Goal: Transaction & Acquisition: Download file/media

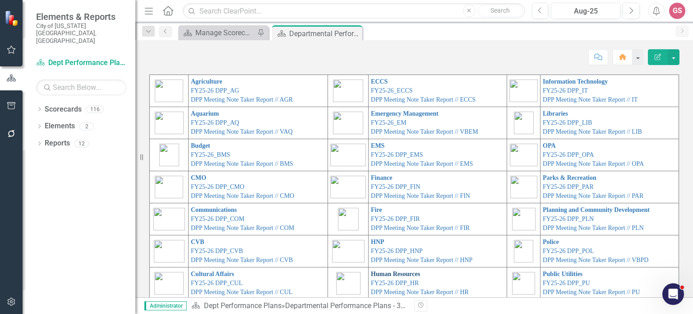
click at [373, 274] on link "Human Resources" at bounding box center [395, 273] width 49 height 7
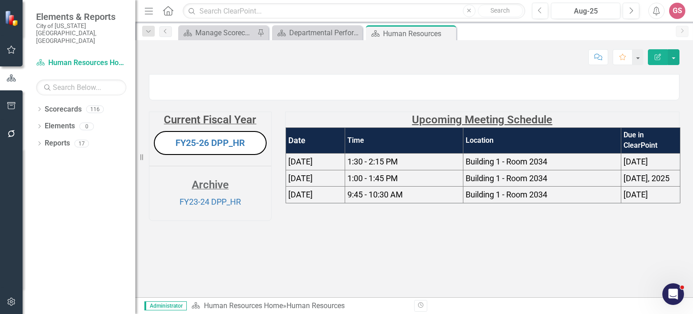
scroll to position [27, 0]
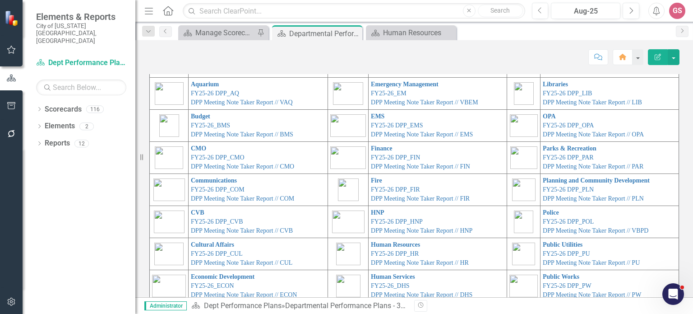
scroll to position [51, 0]
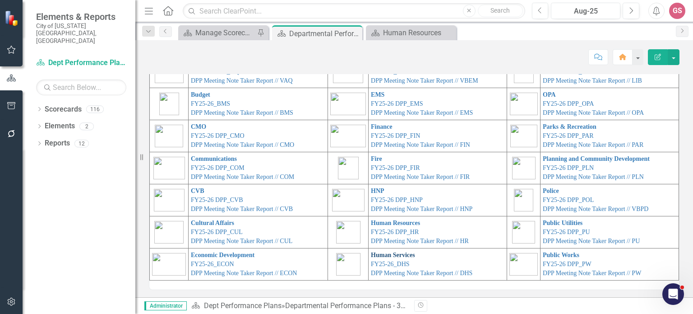
click at [383, 255] on link "Human Services" at bounding box center [393, 254] width 44 height 7
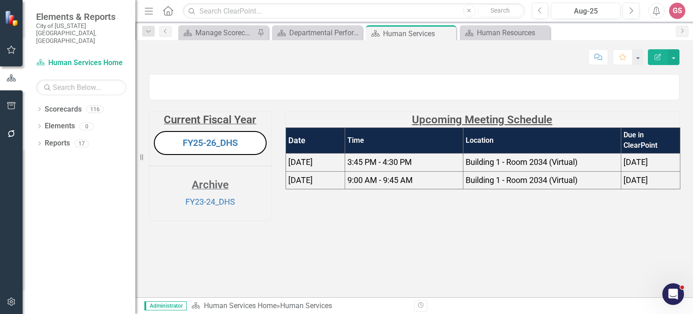
scroll to position [20, 0]
click at [213, 148] on link "FY25-26_DHS" at bounding box center [210, 142] width 55 height 11
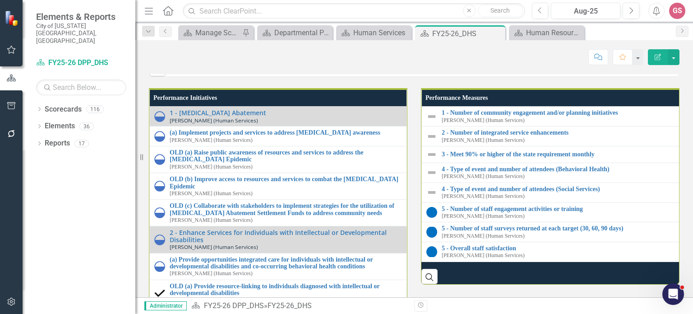
scroll to position [1083, 0]
click at [180, 45] on link "4 - Communication & Community Engagement" at bounding box center [195, 31] width 51 height 28
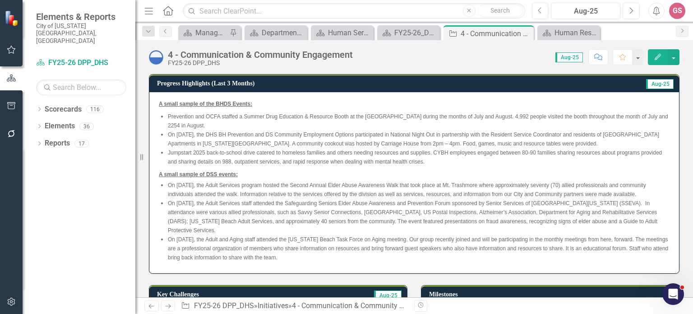
click at [329, 249] on li "On [DATE], the Adult and Aging staff attended the [US_STATE] Beach Task Force o…" at bounding box center [419, 248] width 502 height 27
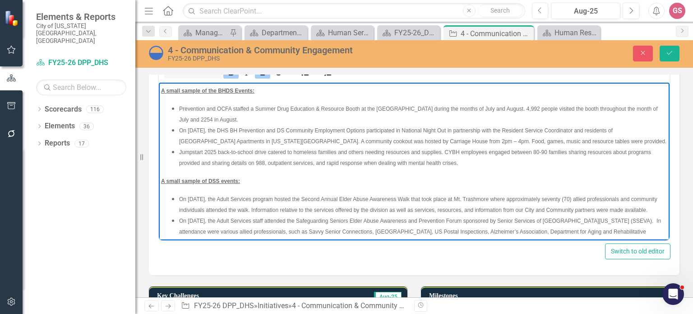
drag, startPoint x: 379, startPoint y: 227, endPoint x: 143, endPoint y: 83, distance: 276.8
click at [159, 83] on html "A small sample of the BHDS Events: Prevention and OCFA staffed a Summer Drug Ed…" at bounding box center [414, 191] width 511 height 217
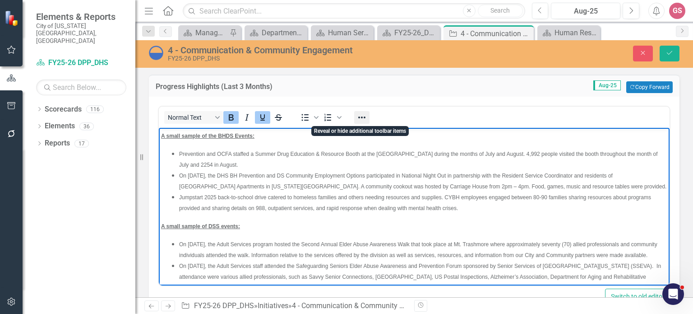
click at [363, 118] on icon "Reveal or hide additional toolbar items" at bounding box center [361, 117] width 11 height 11
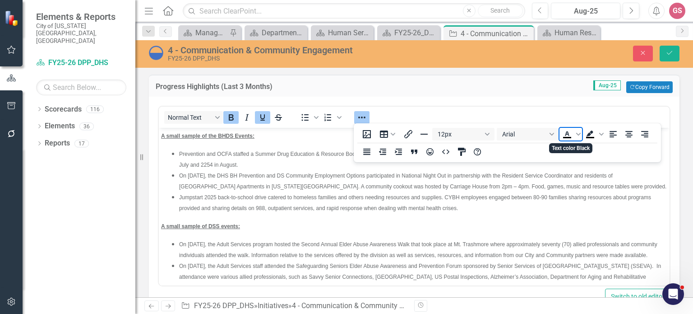
click at [569, 137] on icon "Text color Black" at bounding box center [567, 137] width 8 height 1
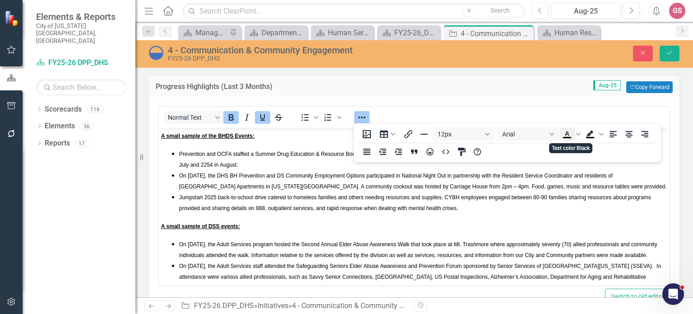
scroll to position [2, 0]
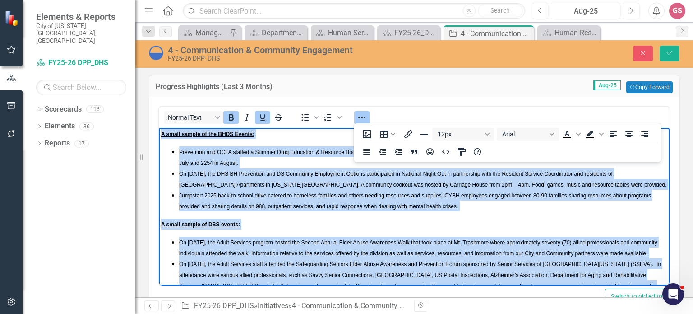
copy body "L ipsum dolors am con ADIP Elitse: Doeiusmodt inc UTLA etdolor m Aliqua Enim Ad…"
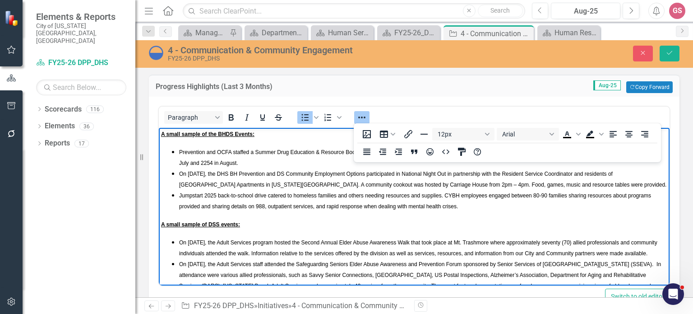
click at [268, 216] on body "A small sample of the BHDS Events: Prevention and OCFA staffed a Summer Drug Ed…" at bounding box center [414, 234] width 511 height 217
drag, startPoint x: 464, startPoint y: 208, endPoint x: 175, endPoint y: 145, distance: 295.8
click at [174, 144] on body "A small sample of the BHDS Events: Prevention and OCFA staffed a Summer Drug Ed…" at bounding box center [414, 234] width 511 height 217
paste body "Rich Text Area. Press ALT-0 for help."
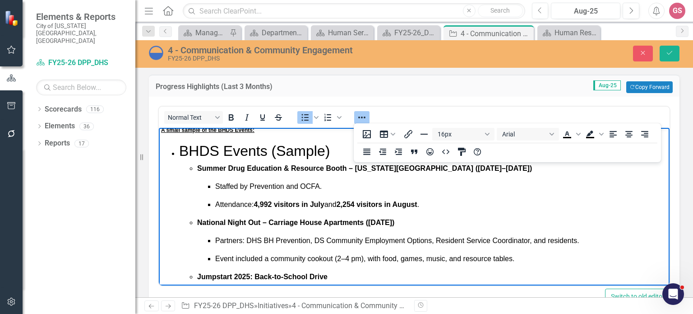
scroll to position [0, 0]
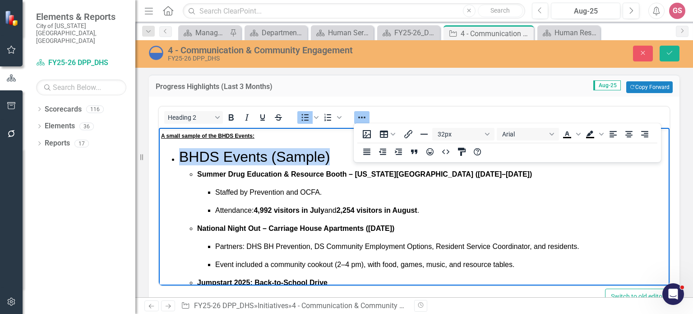
drag, startPoint x: 325, startPoint y: 157, endPoint x: 182, endPoint y: 159, distance: 142.6
click at [182, 159] on h2 "BHDS Events (Sample)" at bounding box center [423, 156] width 488 height 17
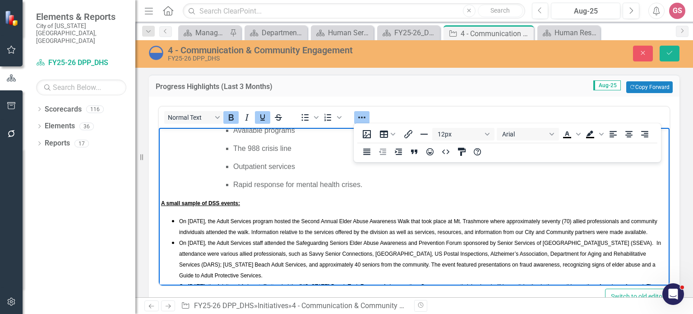
scroll to position [233, 0]
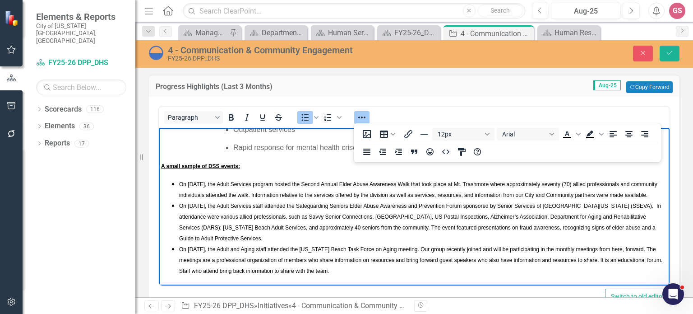
drag, startPoint x: 378, startPoint y: 273, endPoint x: 179, endPoint y: 169, distance: 224.6
click at [179, 178] on ul "On [DATE], the Adult Services program hosted the Second Annual Elder Abuse Awar…" at bounding box center [414, 226] width 506 height 97
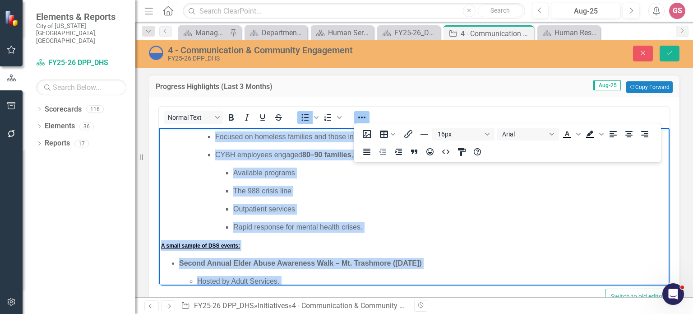
scroll to position [0, 0]
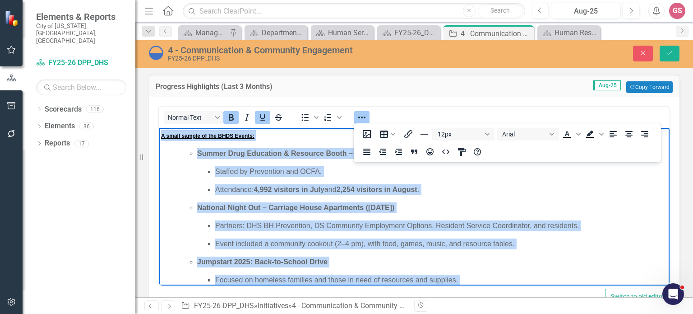
drag, startPoint x: 418, startPoint y: 253, endPoint x: 94, endPoint y: 88, distance: 363.2
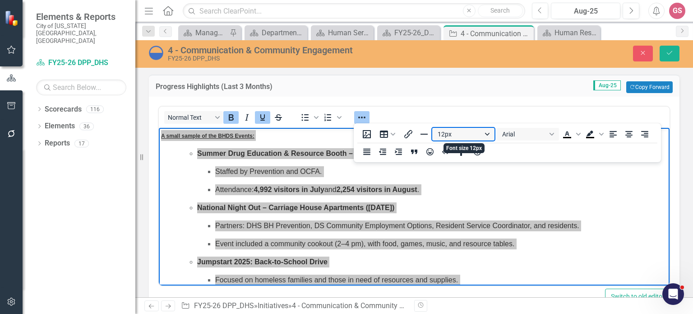
click at [488, 133] on button "12px" at bounding box center [463, 134] width 62 height 13
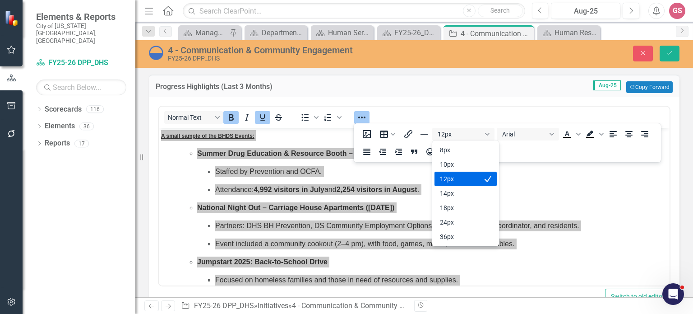
click at [465, 182] on div "12px" at bounding box center [459, 178] width 39 height 11
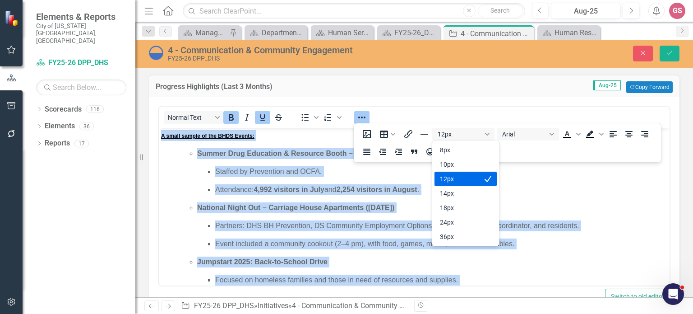
scroll to position [2, 0]
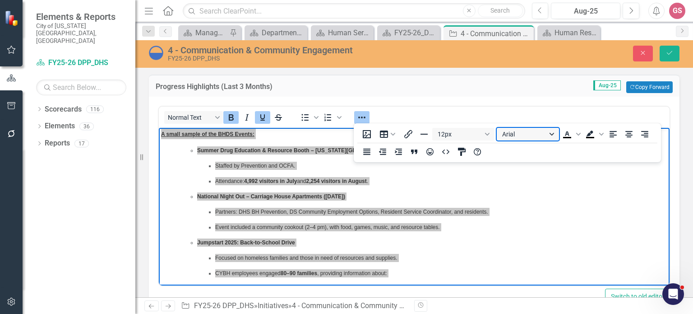
click at [540, 133] on button "Arial" at bounding box center [528, 134] width 62 height 13
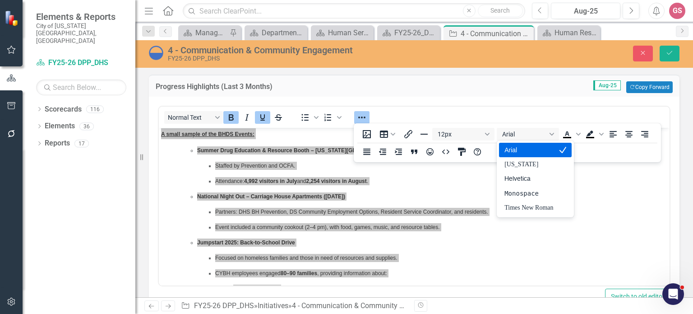
click at [529, 151] on div "Arial" at bounding box center [528, 149] width 49 height 11
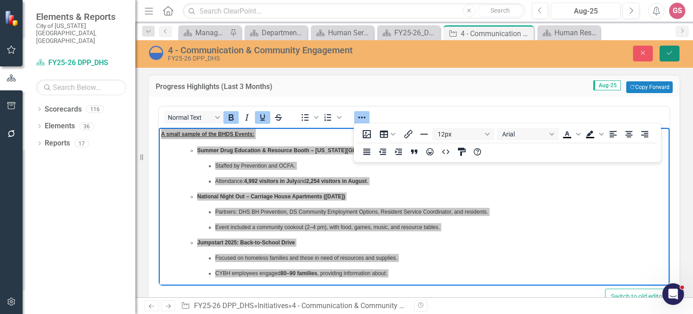
click at [670, 50] on icon "Save" at bounding box center [670, 53] width 8 height 6
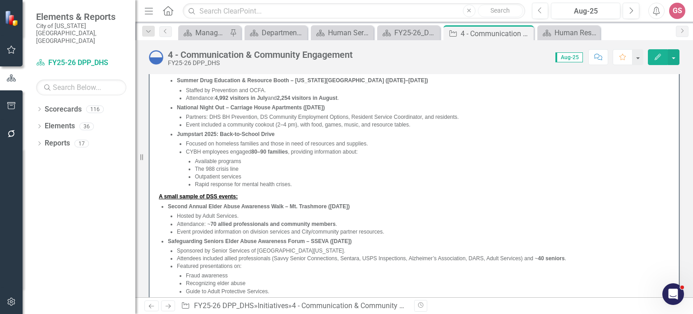
scroll to position [90, 0]
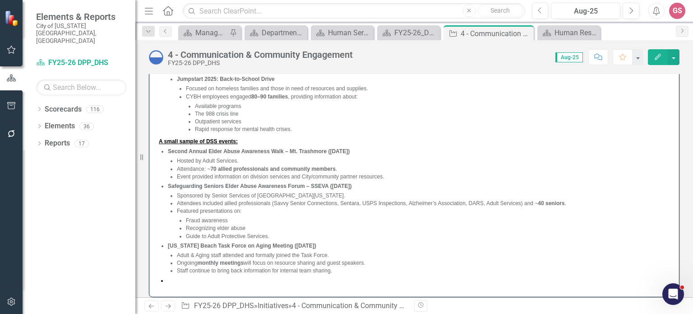
click at [177, 283] on li at bounding box center [419, 280] width 502 height 9
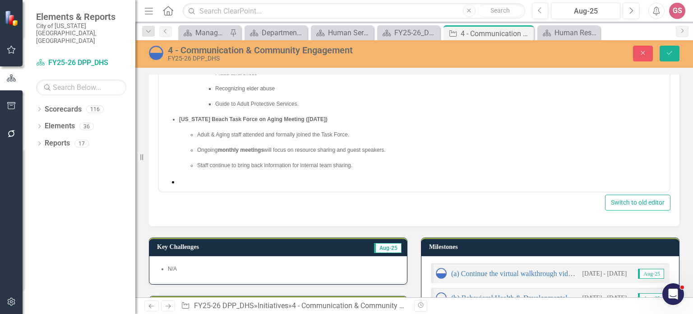
scroll to position [330, 0]
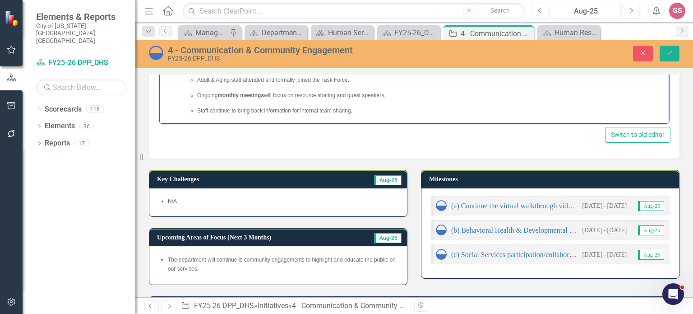
scroll to position [229, 0]
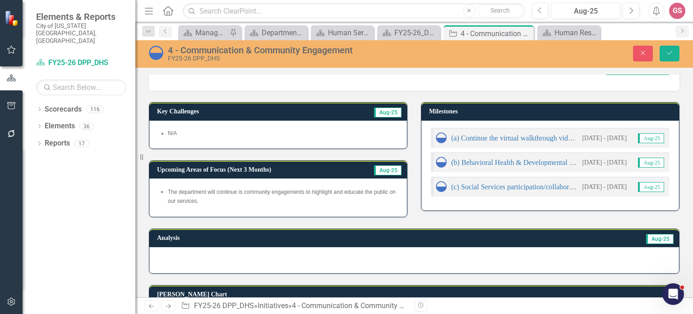
click at [235, 203] on li "The department will continue is community engagements to highlight and educate …" at bounding box center [283, 196] width 230 height 18
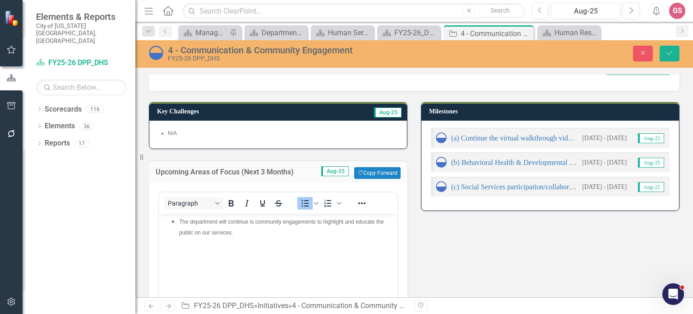
scroll to position [0, 0]
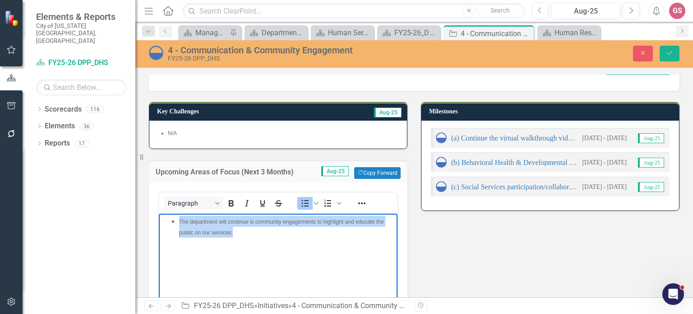
drag, startPoint x: 241, startPoint y: 234, endPoint x: 163, endPoint y: 217, distance: 79.5
click at [163, 217] on ul "The department will continue is community engagements to highlight and educate …" at bounding box center [278, 227] width 234 height 22
click at [363, 203] on icon "Reveal or hide additional toolbar items" at bounding box center [361, 203] width 11 height 11
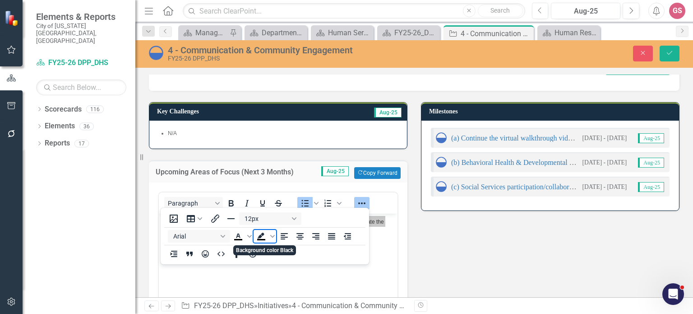
click at [263, 239] on icon "Background color Black" at bounding box center [261, 239] width 8 height 1
click at [205, 140] on div "N/A" at bounding box center [278, 134] width 258 height 28
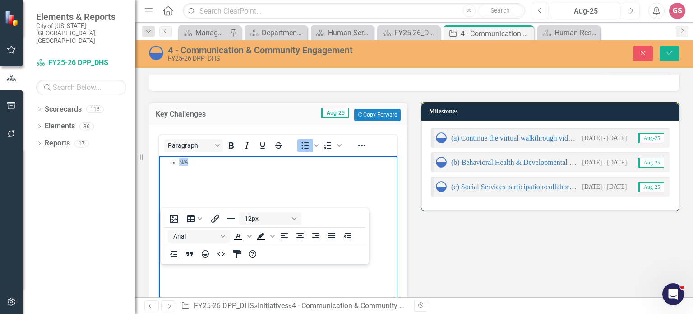
drag, startPoint x: 198, startPoint y: 164, endPoint x: 156, endPoint y: 163, distance: 42.0
click at [159, 163] on html "N/A" at bounding box center [278, 222] width 239 height 135
click at [364, 146] on icon "Reveal or hide additional toolbar items" at bounding box center [361, 145] width 11 height 11
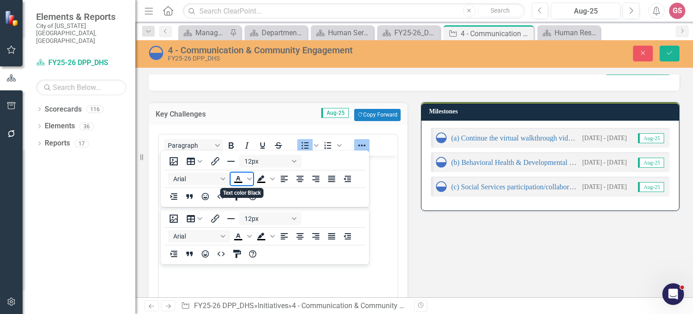
click at [239, 180] on icon "Text color Black" at bounding box center [238, 178] width 11 height 11
click at [673, 50] on icon "Save" at bounding box center [670, 53] width 8 height 6
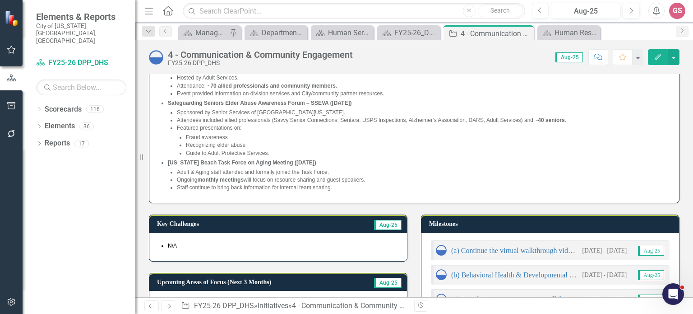
scroll to position [180, 0]
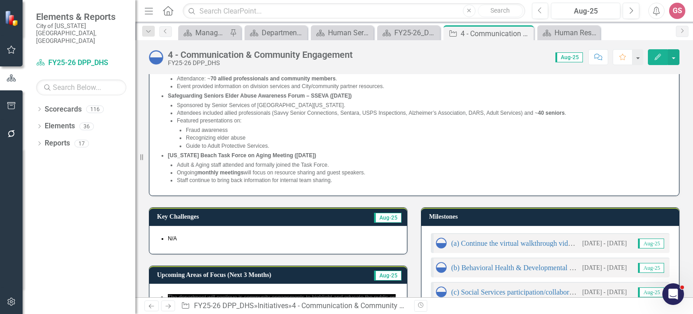
click at [408, 169] on p "Ongoing monthly meetings will focus on resource sharing and guest speakers." at bounding box center [423, 173] width 493 height 8
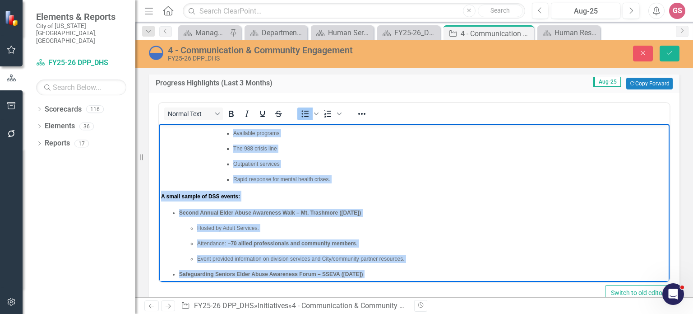
scroll to position [106, 0]
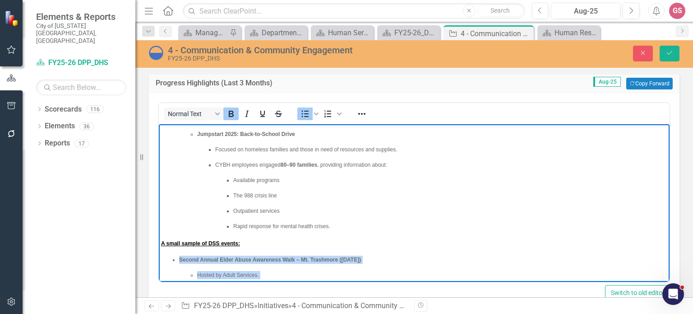
drag, startPoint x: 382, startPoint y: 271, endPoint x: 178, endPoint y: 252, distance: 204.8
click at [159, 252] on html "A small sample of the BHDS Events: Summer Drug Education & Resource Booth – [US…" at bounding box center [414, 253] width 511 height 470
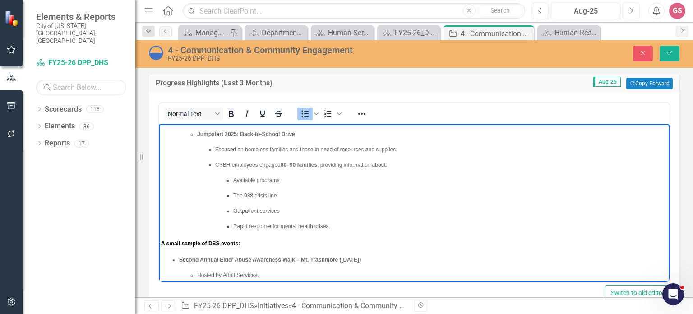
click at [477, 156] on ul "Focused on homeless families and those in need of resources and supplies. CYBH …" at bounding box center [432, 187] width 470 height 85
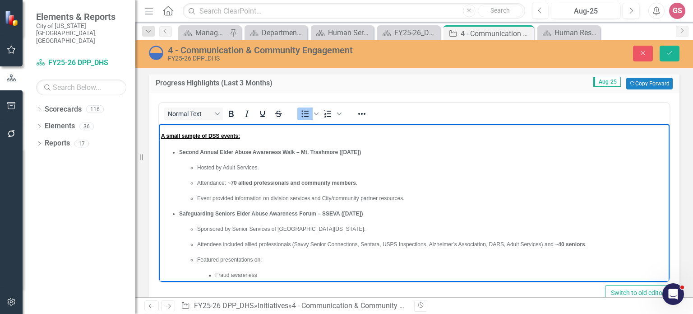
scroll to position [226, 0]
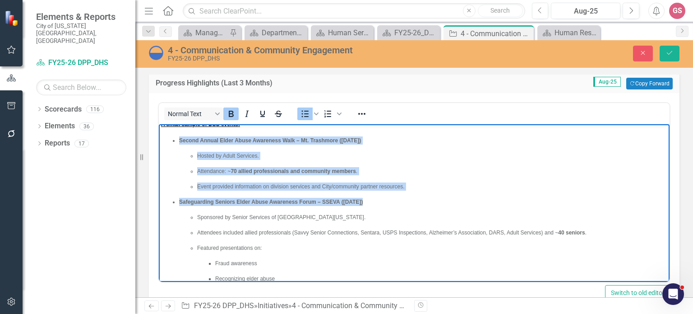
drag, startPoint x: 179, startPoint y: 141, endPoint x: 288, endPoint y: 209, distance: 128.3
click at [288, 209] on ul "Second Annual Elder Abuse Awareness Walk – Mt. Trashmore ([DATE]) Hosted by Adu…" at bounding box center [414, 247] width 506 height 223
click at [439, 196] on ul "Second Annual Elder Abuse Awareness Walk – Mt. Trashmore ([DATE]) Hosted by Adu…" at bounding box center [414, 247] width 506 height 223
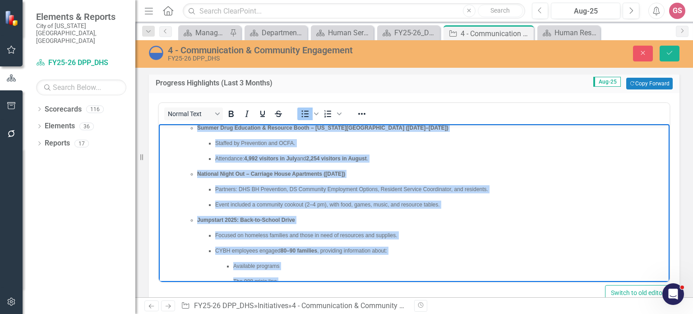
scroll to position [0, 0]
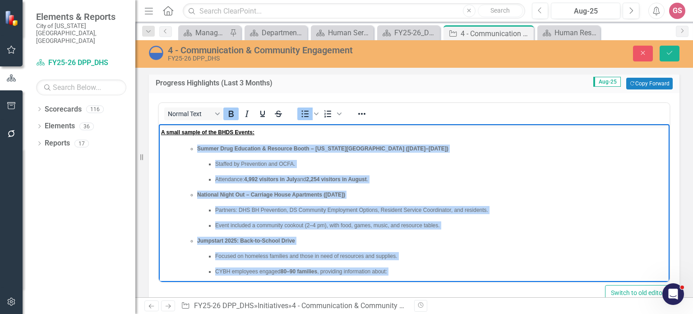
drag, startPoint x: 292, startPoint y: 198, endPoint x: 189, endPoint y: 152, distance: 113.3
click at [189, 152] on ul "Summer Drug Education & Resource Booth – [US_STATE][GEOGRAPHIC_DATA] ([DATE]–[D…" at bounding box center [423, 240] width 488 height 192
click at [360, 115] on icon "Reveal or hide additional toolbar items" at bounding box center [361, 113] width 11 height 11
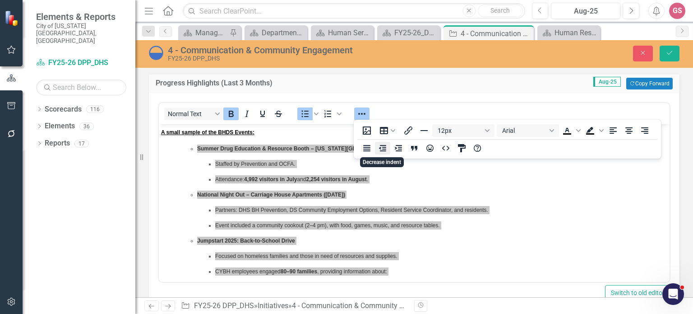
click at [380, 148] on icon "Decrease indent" at bounding box center [382, 148] width 7 height 6
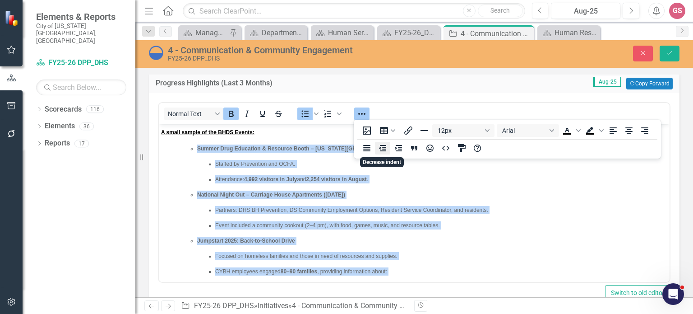
scroll to position [20, 0]
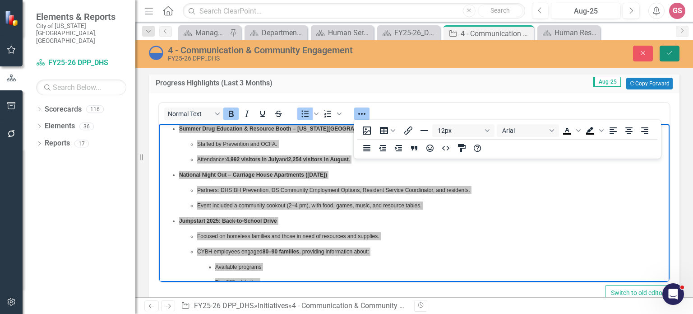
click at [670, 50] on icon "Save" at bounding box center [670, 53] width 8 height 6
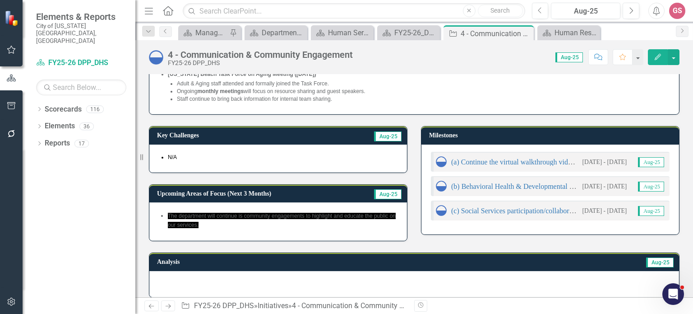
scroll to position [271, 0]
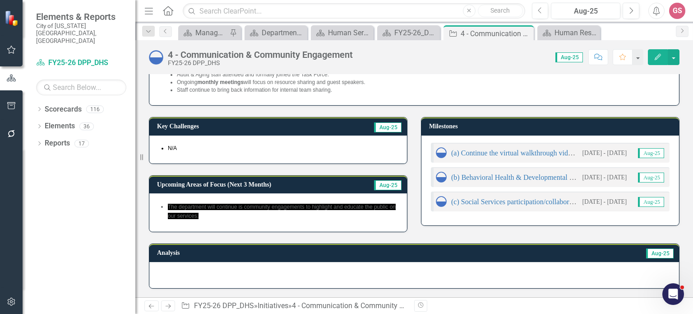
click at [278, 218] on li "The department will continue is community engagements to highlight and educate …" at bounding box center [283, 211] width 230 height 18
click at [276, 220] on span "The department will continue is community engagements to highlight and educate …" at bounding box center [278, 212] width 239 height 20
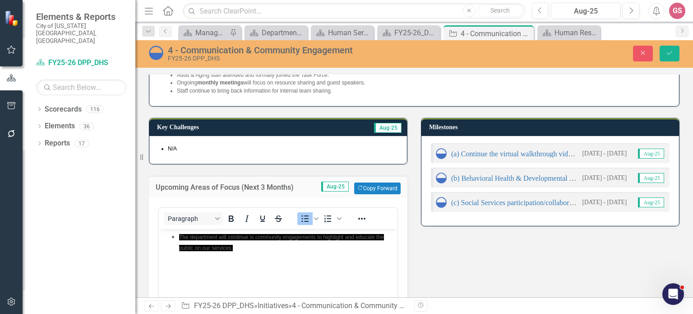
scroll to position [0, 0]
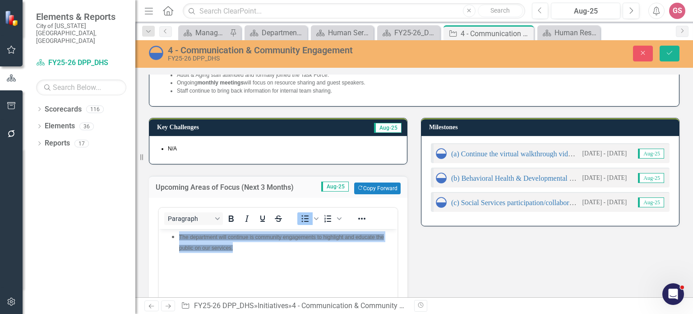
drag, startPoint x: 243, startPoint y: 252, endPoint x: 175, endPoint y: 233, distance: 70.3
click at [175, 233] on ul "The department will continue is community engagements to highlight and educate …" at bounding box center [278, 242] width 234 height 22
click at [362, 217] on icon "Reveal or hide additional toolbar items" at bounding box center [361, 218] width 7 height 2
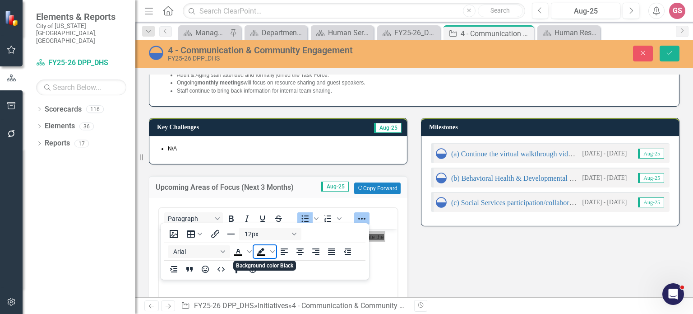
click at [267, 253] on span "Background color Black" at bounding box center [261, 251] width 15 height 13
click at [271, 250] on icon "Background color Black" at bounding box center [272, 251] width 5 height 5
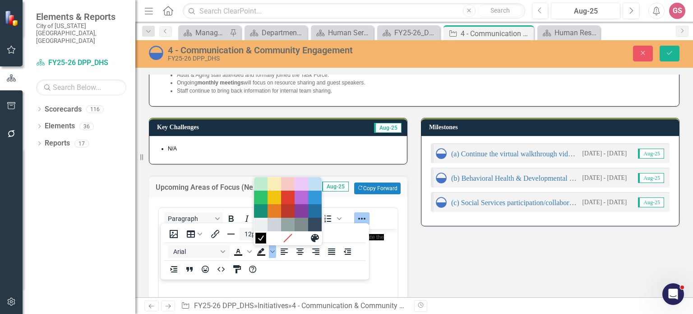
click at [260, 239] on icon "Black" at bounding box center [261, 238] width 5 height 5
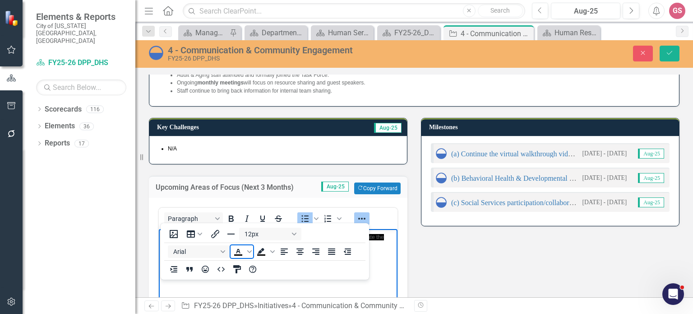
click at [239, 252] on icon "Text color Black" at bounding box center [238, 251] width 4 height 5
click at [384, 279] on body "The department will continue is community engagements to highlight and educate …" at bounding box center [278, 296] width 239 height 135
click at [271, 253] on icon "Background color Black" at bounding box center [272, 251] width 5 height 5
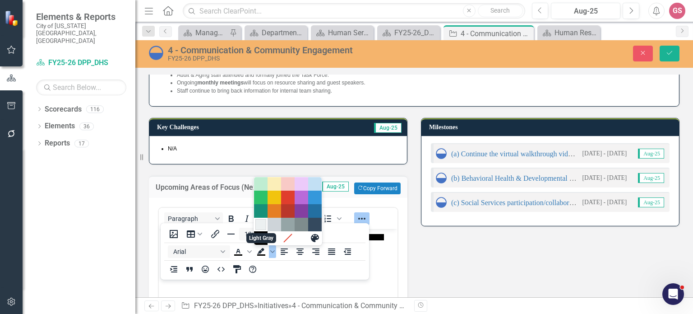
click at [262, 224] on div "Light Gray" at bounding box center [260, 224] width 11 height 11
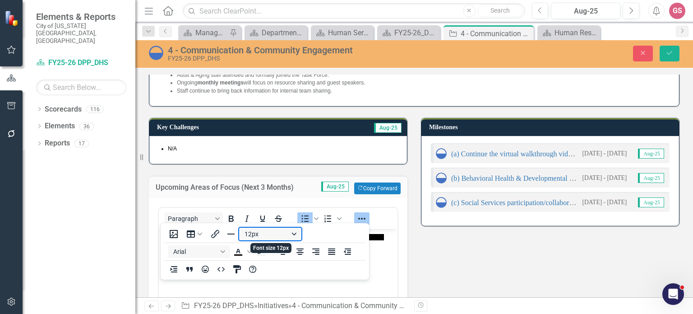
click at [294, 234] on button "12px" at bounding box center [270, 233] width 62 height 13
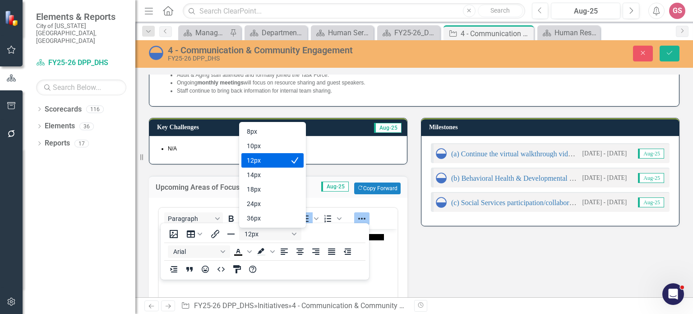
click at [283, 162] on div "12px" at bounding box center [266, 160] width 39 height 11
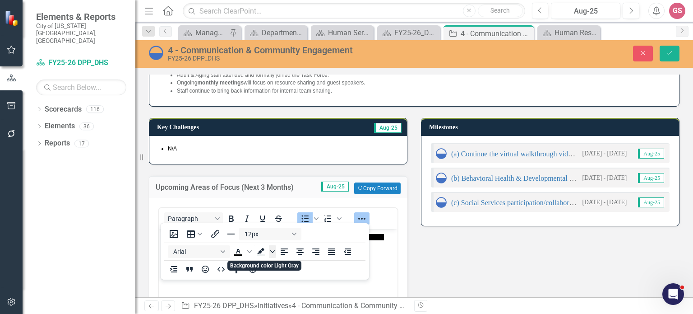
click at [273, 252] on icon "Background color Light Gray" at bounding box center [272, 251] width 5 height 3
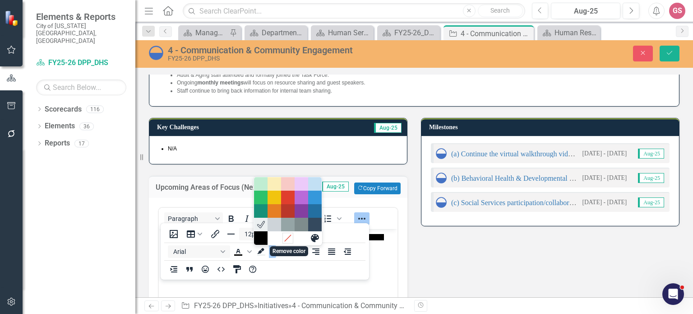
click at [289, 239] on icon "Remove color" at bounding box center [288, 238] width 9 height 9
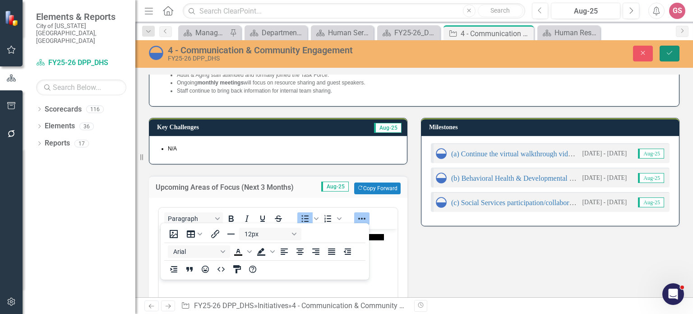
click at [671, 51] on icon "Save" at bounding box center [670, 53] width 8 height 6
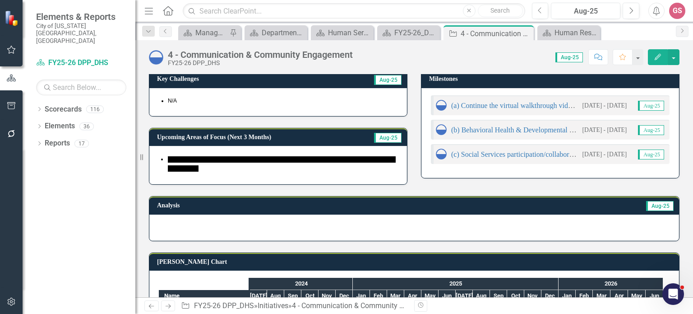
scroll to position [271, 0]
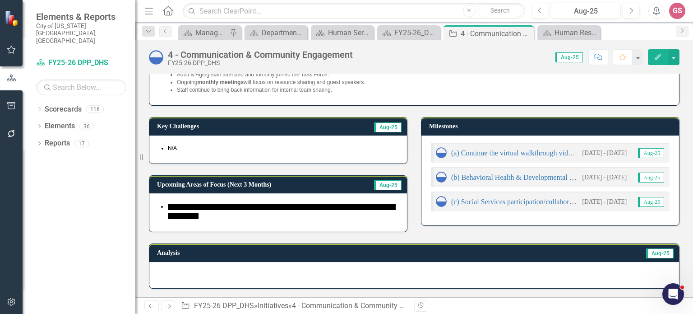
click at [243, 222] on div "The department will continue is community engagements to highlight and educate …" at bounding box center [278, 212] width 258 height 38
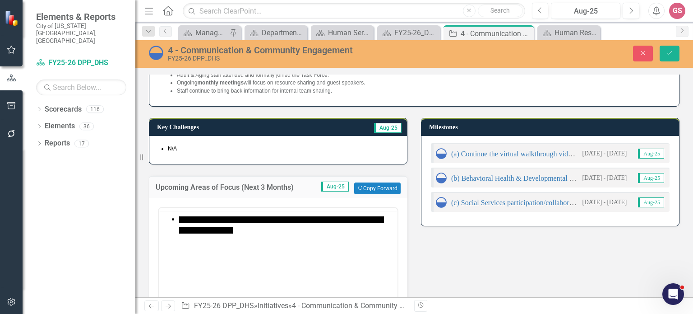
scroll to position [0, 0]
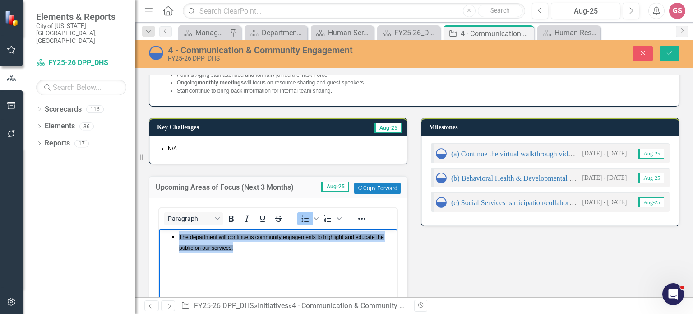
drag, startPoint x: 238, startPoint y: 250, endPoint x: 172, endPoint y: 236, distance: 67.4
click at [179, 236] on li "The department will continue is community engagements to highlight and educate …" at bounding box center [287, 242] width 216 height 22
click at [356, 217] on button "Reveal or hide additional toolbar items" at bounding box center [361, 218] width 15 height 13
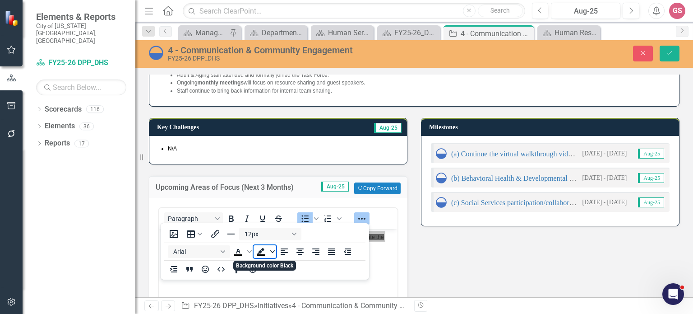
click at [274, 250] on icon "Background color Black" at bounding box center [272, 251] width 5 height 5
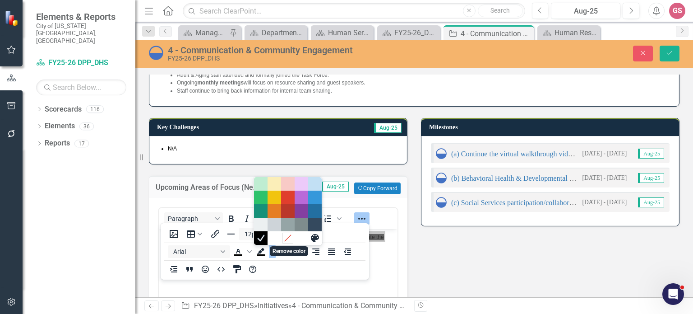
click at [289, 240] on icon "Remove color" at bounding box center [288, 238] width 9 height 9
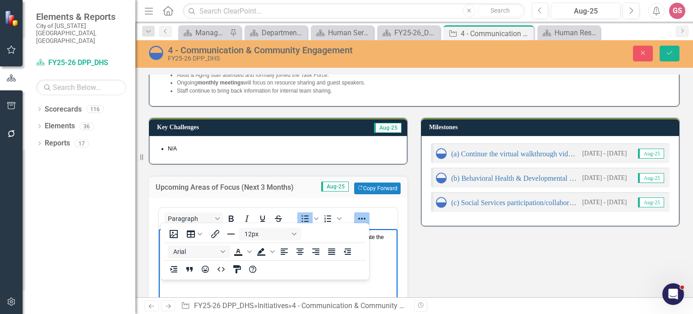
click at [371, 285] on body "The department will continue is community engagements to highlight and educate …" at bounding box center [278, 296] width 239 height 135
click at [665, 48] on button "Save" at bounding box center [670, 54] width 20 height 16
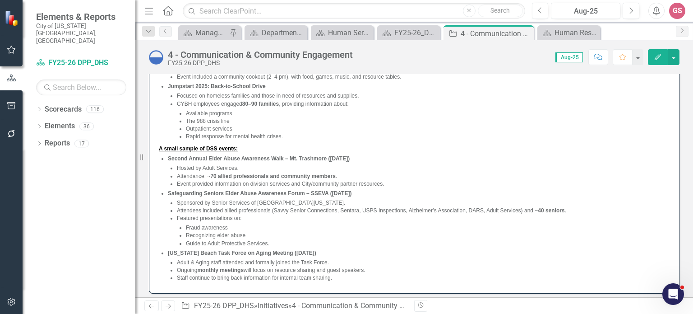
scroll to position [135, 0]
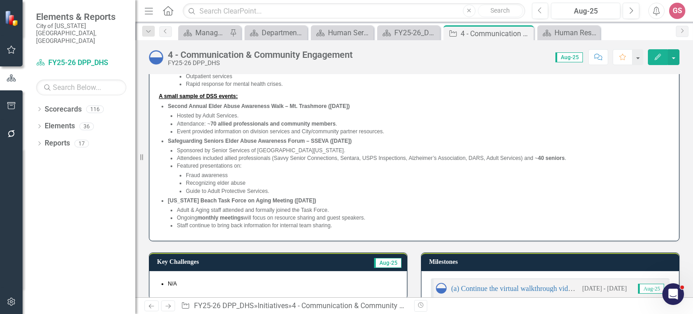
click at [470, 234] on div "A small sample of the BHDS Events: Summer Drug Education & Resource Booth – [US…" at bounding box center [414, 99] width 530 height 284
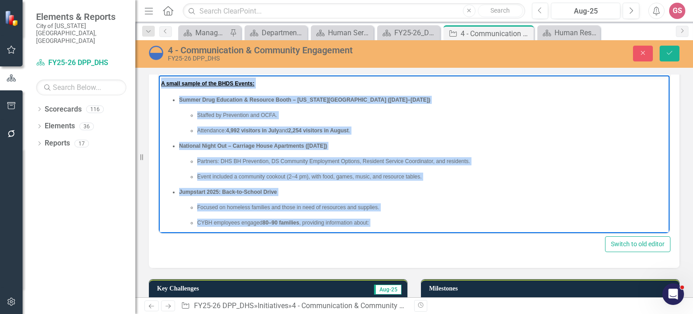
scroll to position [0, 0]
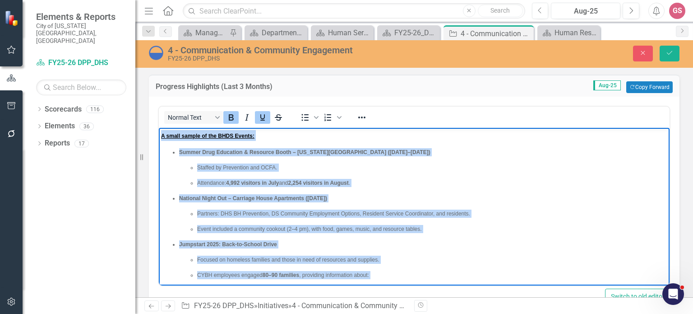
drag, startPoint x: 380, startPoint y: 275, endPoint x: 310, endPoint y: 224, distance: 86.2
click at [365, 118] on icon "Reveal or hide additional toolbar items" at bounding box center [361, 117] width 11 height 11
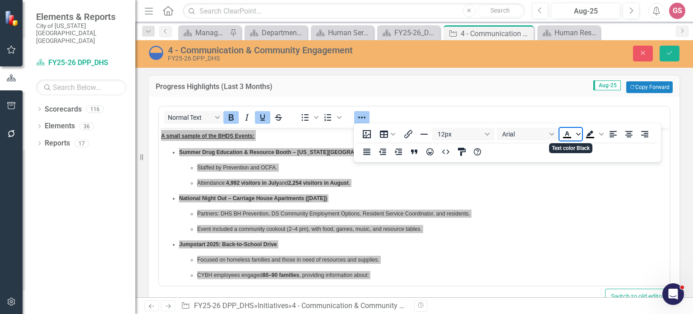
click at [578, 135] on icon "Text color Black" at bounding box center [578, 134] width 5 height 5
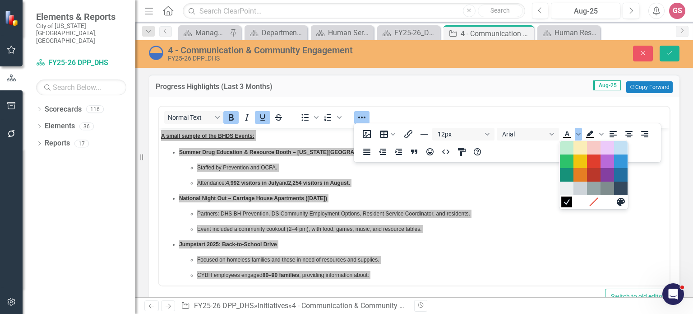
click at [567, 203] on icon "Black" at bounding box center [567, 201] width 9 height 9
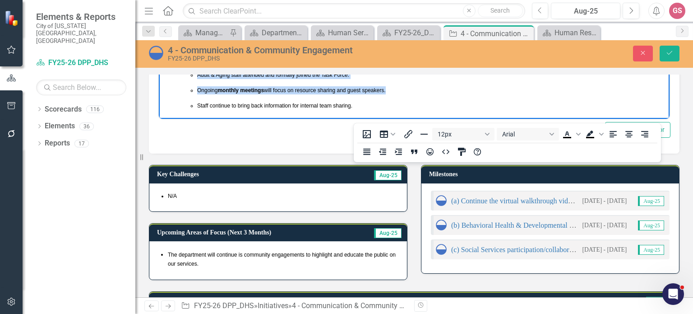
scroll to position [180, 0]
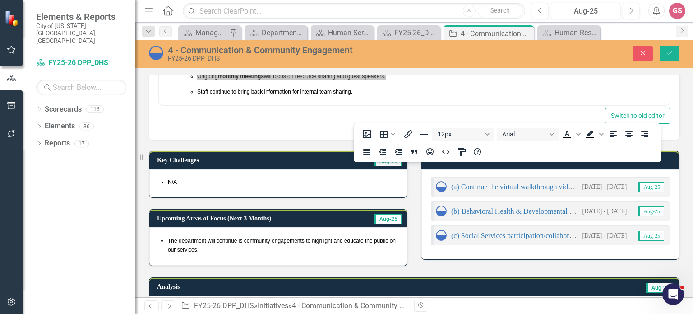
click at [216, 254] on span "The department will continue is community engagements to highlight and educate …" at bounding box center [278, 246] width 239 height 20
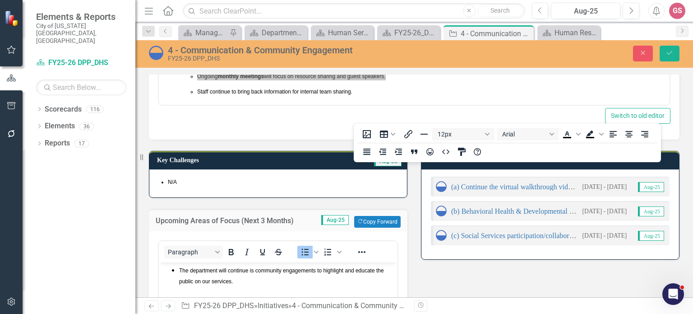
scroll to position [0, 0]
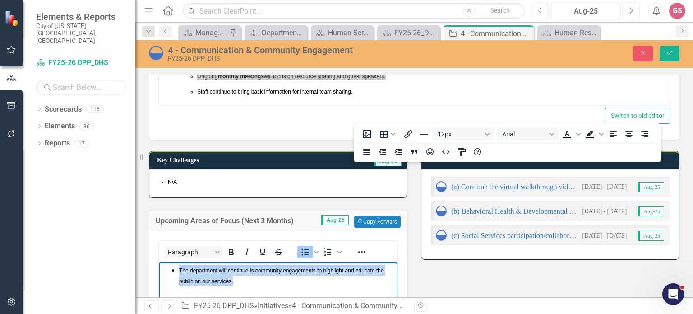
drag, startPoint x: 242, startPoint y: 281, endPoint x: 163, endPoint y: 272, distance: 79.5
click at [163, 272] on ul "The department will continue is community engagements to highlight and educate …" at bounding box center [278, 275] width 234 height 22
click at [362, 248] on icon "Reveal or hide additional toolbar items" at bounding box center [361, 251] width 11 height 11
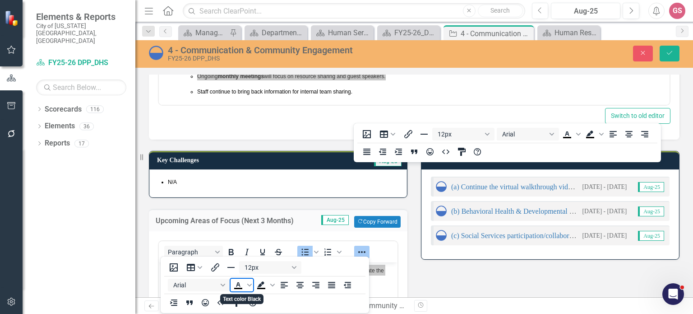
click at [235, 285] on icon "Text color Black" at bounding box center [238, 284] width 11 height 11
click at [671, 51] on icon "submit" at bounding box center [669, 53] width 5 height 4
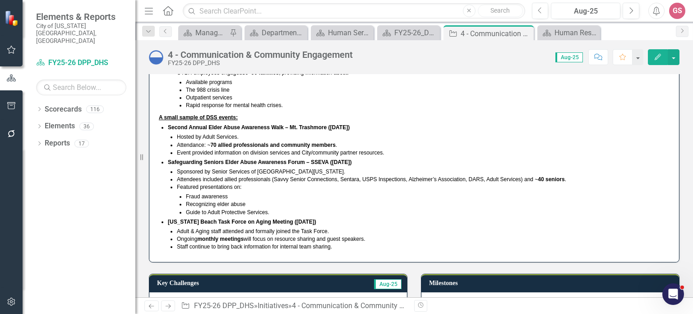
scroll to position [135, 0]
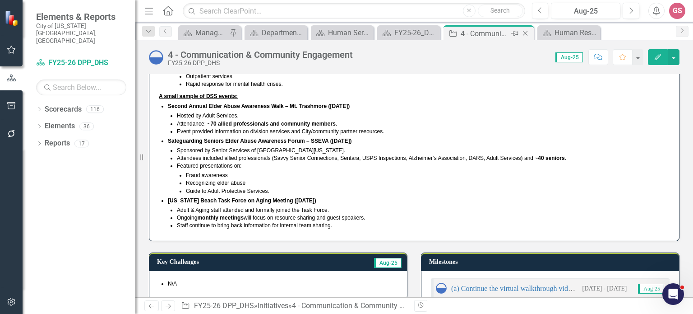
click at [527, 35] on icon at bounding box center [525, 33] width 5 height 5
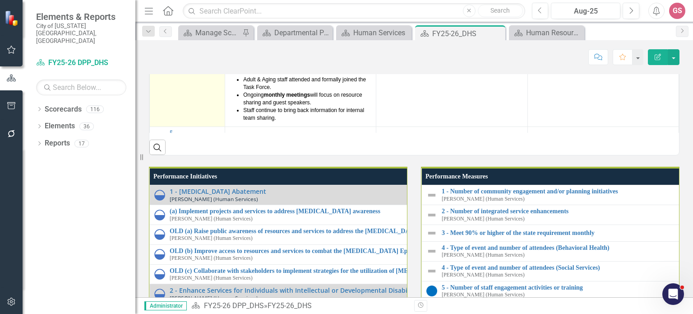
scroll to position [1611, 0]
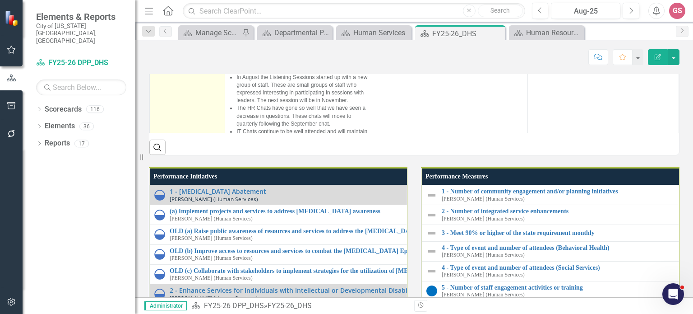
click at [158, 30] on img at bounding box center [159, 24] width 11 height 11
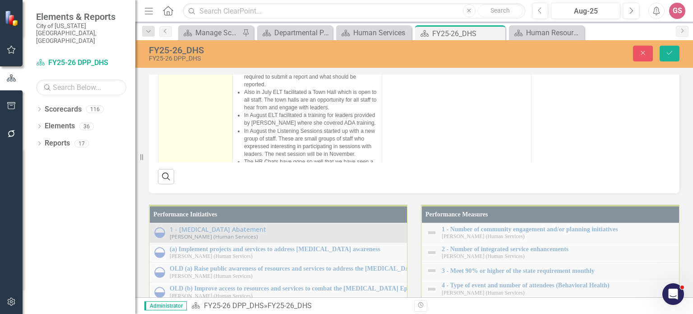
click at [181, 64] on div "Expand" at bounding box center [182, 56] width 9 height 15
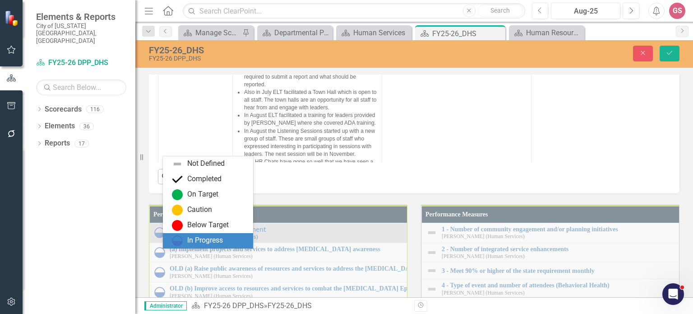
click at [197, 240] on div "In Progress" at bounding box center [205, 240] width 36 height 10
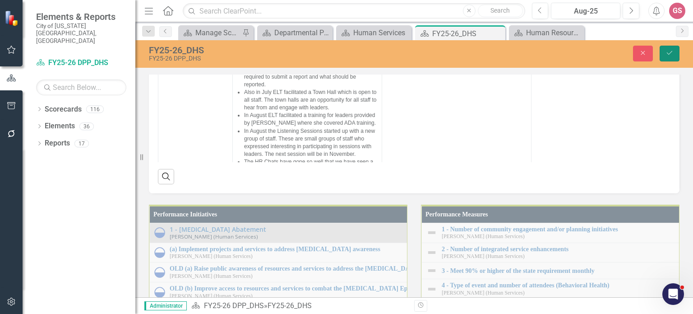
click at [673, 53] on icon "Save" at bounding box center [670, 53] width 8 height 6
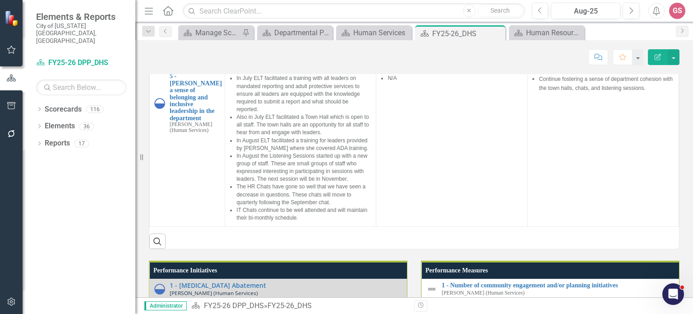
scroll to position [1628, 0]
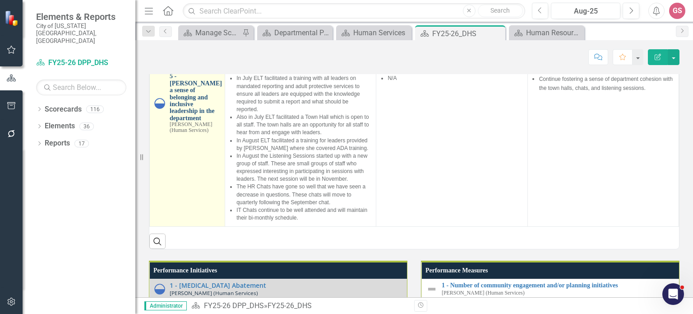
click at [194, 121] on link "5 - [PERSON_NAME] a sense of belonging and inclusive leadership in the departme…" at bounding box center [196, 97] width 52 height 49
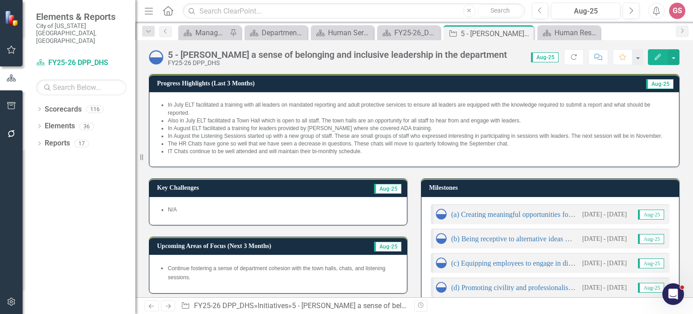
click at [367, 155] on li "IT Chats continue to be well attended and will maintain their bi-monthly schedu…" at bounding box center [419, 152] width 502 height 8
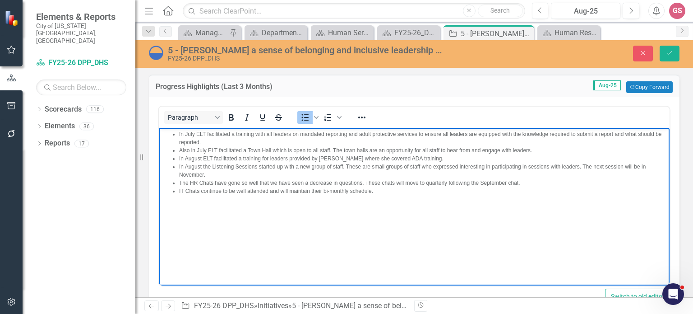
drag, startPoint x: 387, startPoint y: 194, endPoint x: 162, endPoint y: 130, distance: 234.3
click at [162, 130] on ul "In July ELT facilitated a training with all leaders on mandated reporting and a…" at bounding box center [414, 162] width 506 height 65
copy ul "In July ELT facilitated a training with all leaders on mandated reporting and a…"
paste body "Rich Text Area. Press ALT-0 for help."
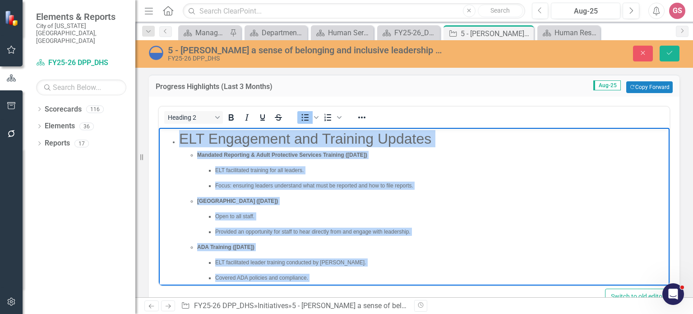
drag, startPoint x: 324, startPoint y: 273, endPoint x: 180, endPoint y: 111, distance: 216.4
click at [180, 128] on html "ELT Engagement and Training Updates Mandated Reporting & Adult Protective Servi…" at bounding box center [414, 286] width 511 height 317
click at [361, 118] on icon "Reveal or hide additional toolbar items" at bounding box center [361, 117] width 11 height 11
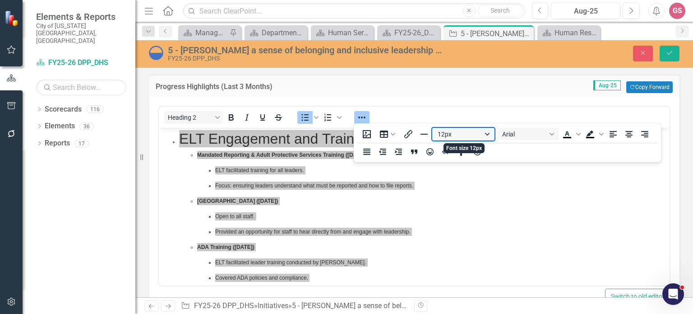
click at [479, 133] on button "12px" at bounding box center [463, 134] width 62 height 13
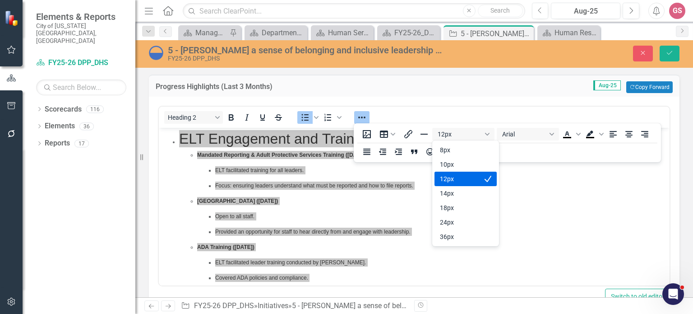
click at [456, 180] on div "12px" at bounding box center [459, 178] width 39 height 11
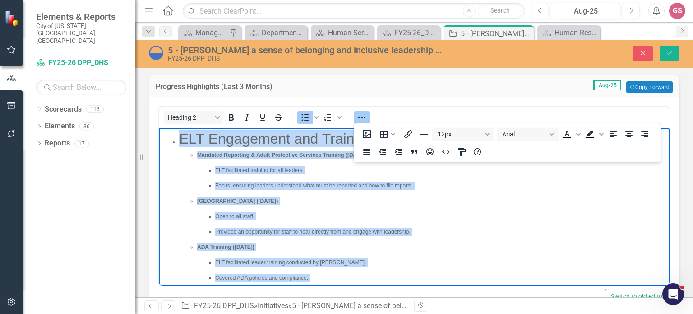
scroll to position [2, 0]
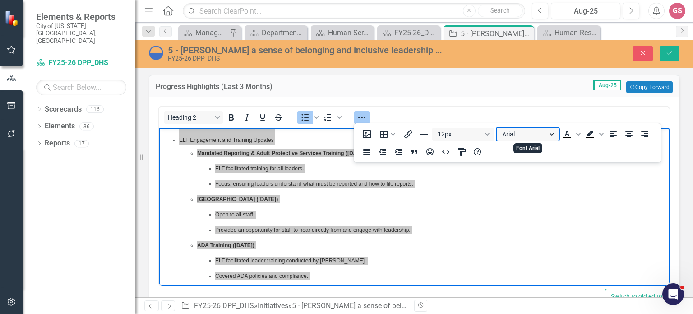
click at [550, 134] on button "Arial" at bounding box center [528, 134] width 62 height 13
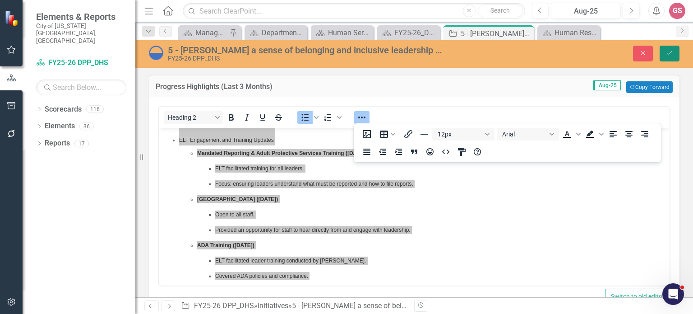
click at [674, 54] on button "Save" at bounding box center [670, 54] width 20 height 16
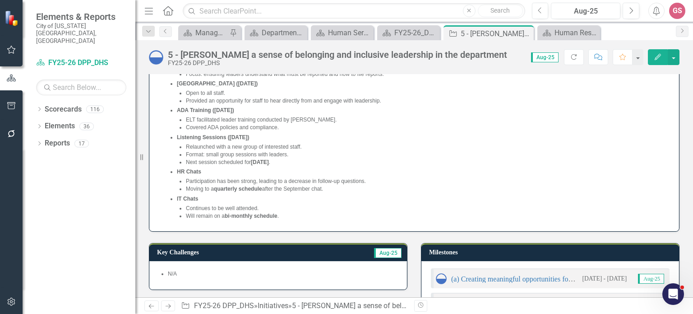
scroll to position [45, 0]
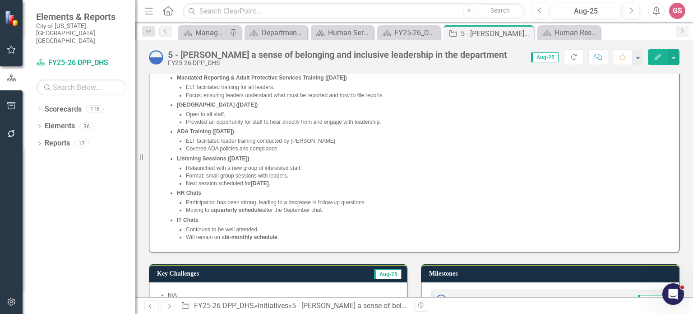
click at [370, 217] on p "IT Chats" at bounding box center [423, 220] width 493 height 8
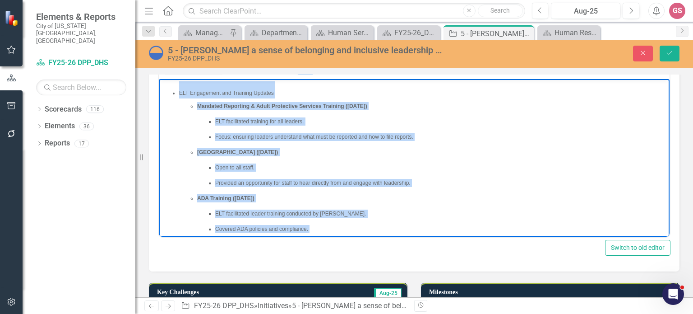
scroll to position [0, 0]
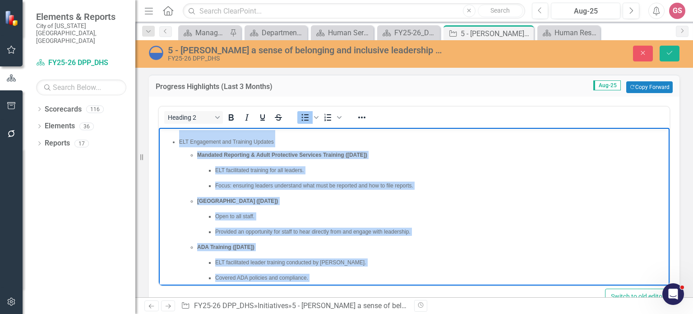
drag, startPoint x: 324, startPoint y: 272, endPoint x: 166, endPoint y: 72, distance: 255.1
click at [166, 128] on html "ELT Engagement and Training Updates Mandated Reporting & Adult Protective Servi…" at bounding box center [414, 286] width 511 height 317
click at [364, 117] on icon "Reveal or hide additional toolbar items" at bounding box center [361, 117] width 7 height 2
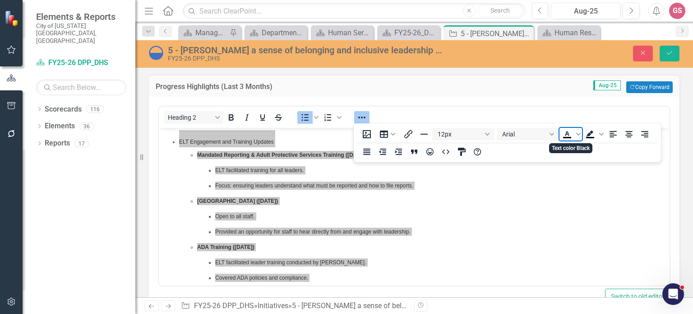
click at [567, 137] on icon "Text color Black" at bounding box center [567, 137] width 8 height 1
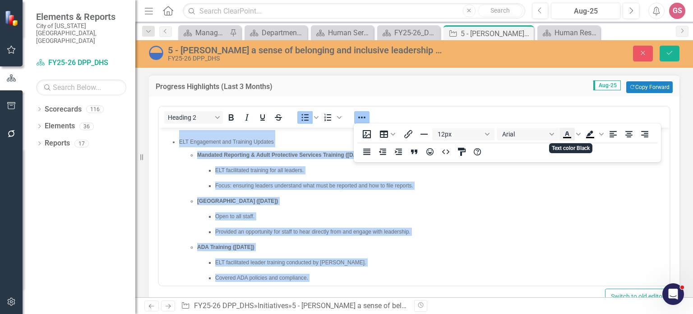
scroll to position [2, 0]
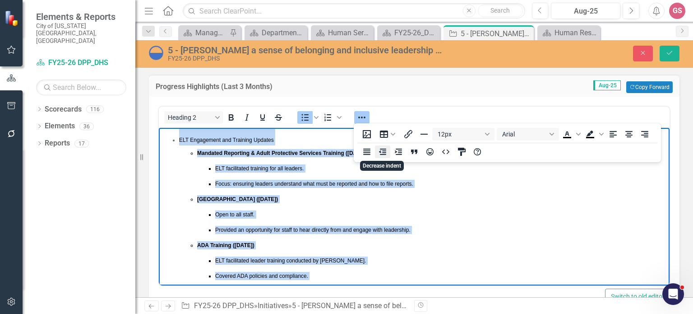
click at [384, 152] on icon "Decrease indent" at bounding box center [382, 151] width 7 height 6
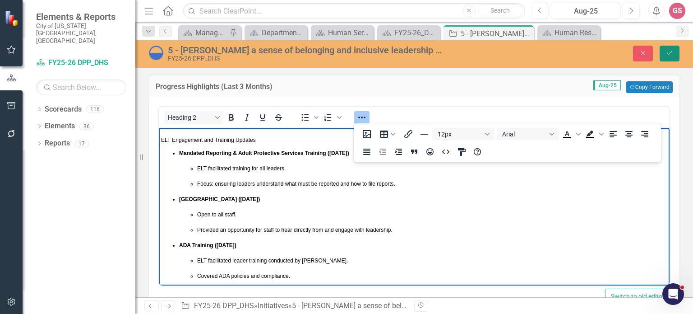
click at [669, 53] on icon "Save" at bounding box center [670, 53] width 8 height 6
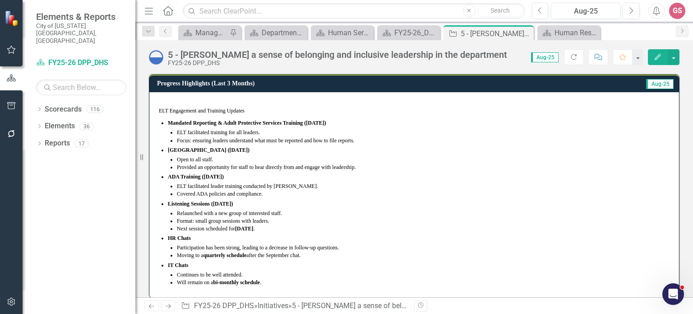
scroll to position [90, 0]
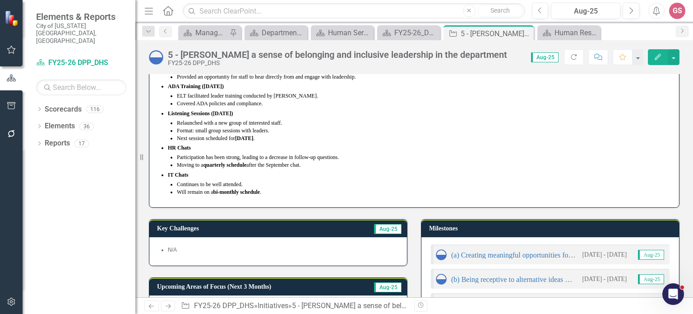
click at [370, 193] on p "Will remain on a bi-monthly schedule ." at bounding box center [423, 192] width 493 height 8
click at [370, 192] on p "Will remain on a bi-monthly schedule ." at bounding box center [423, 192] width 493 height 8
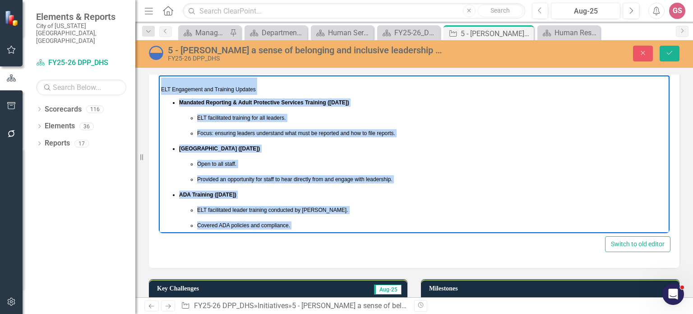
scroll to position [0, 0]
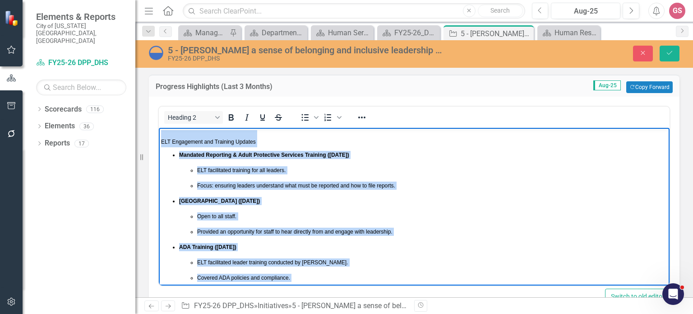
drag, startPoint x: 259, startPoint y: 265, endPoint x: 139, endPoint y: 65, distance: 232.5
click at [159, 128] on html "ELT Engagement and Training Updates Mandated Reporting & Adult Protective Servi…" at bounding box center [414, 286] width 511 height 317
click at [364, 115] on icon "Reveal or hide additional toolbar items" at bounding box center [361, 117] width 11 height 11
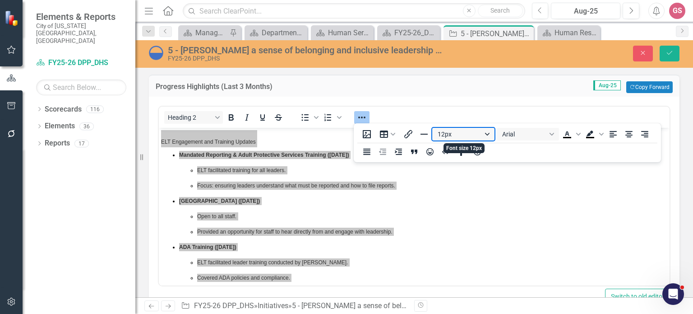
click at [485, 133] on button "12px" at bounding box center [463, 134] width 62 height 13
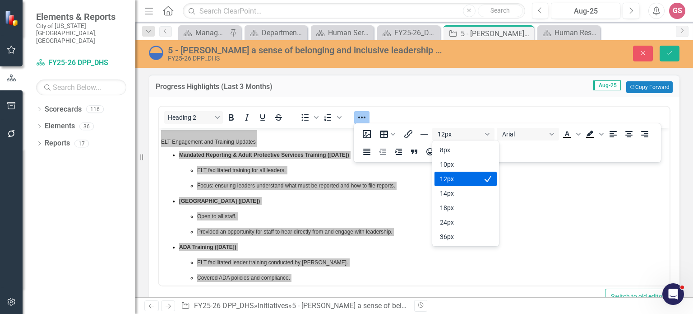
click at [468, 175] on div "12px" at bounding box center [459, 178] width 39 height 11
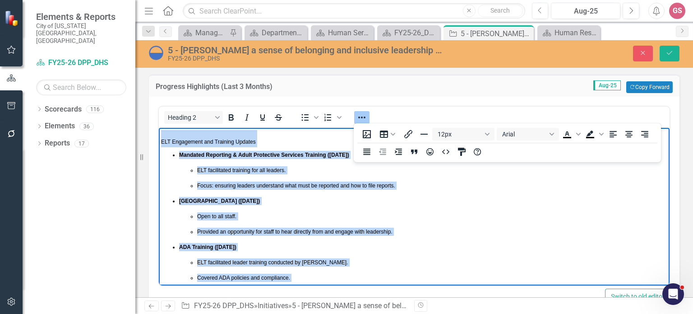
scroll to position [2, 0]
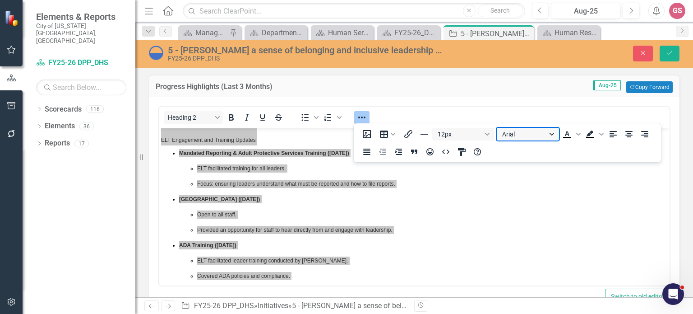
click at [551, 135] on button "Arial" at bounding box center [528, 134] width 62 height 13
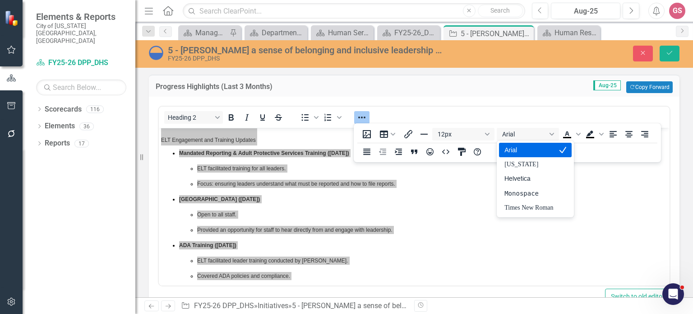
click at [521, 154] on div "Arial" at bounding box center [528, 149] width 49 height 11
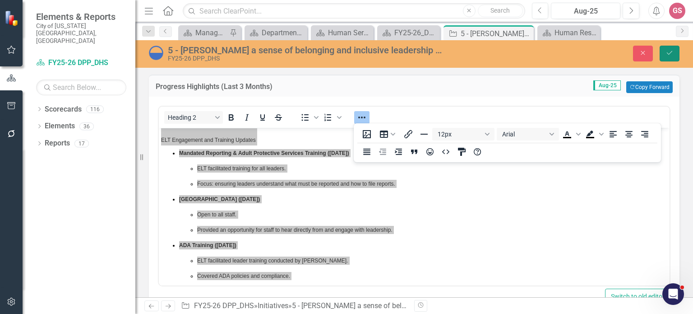
click at [669, 54] on icon "submit" at bounding box center [669, 53] width 5 height 4
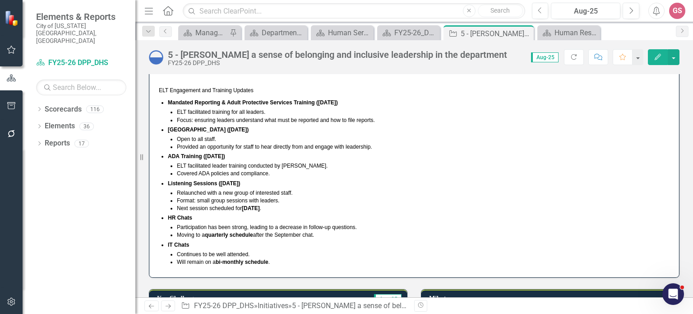
scroll to position [0, 0]
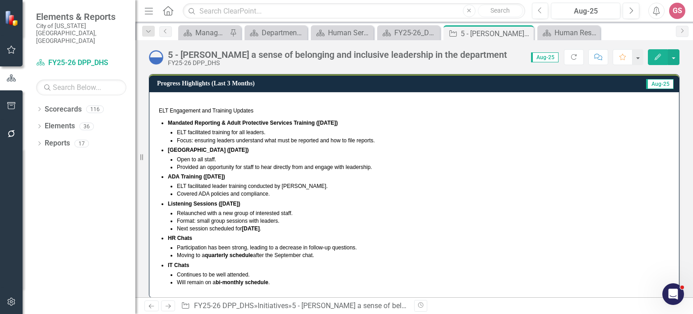
click at [467, 225] on p "Next session scheduled for [DATE] ." at bounding box center [423, 229] width 493 height 8
click at [430, 204] on p "Listening Sessions ([DATE])" at bounding box center [419, 204] width 502 height 8
click at [434, 209] on p "Relaunched with a new group of interested staff." at bounding box center [423, 213] width 493 height 8
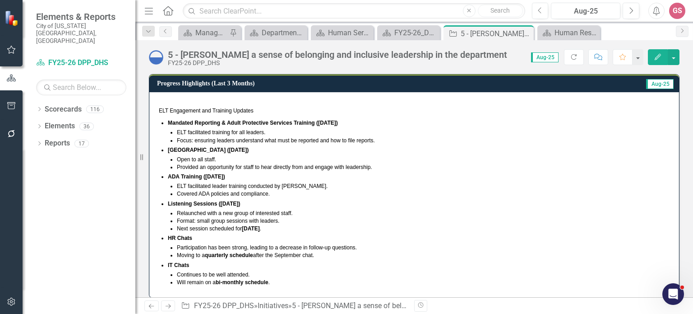
click at [435, 209] on p "Relaunched with a new group of interested staff." at bounding box center [423, 213] width 493 height 8
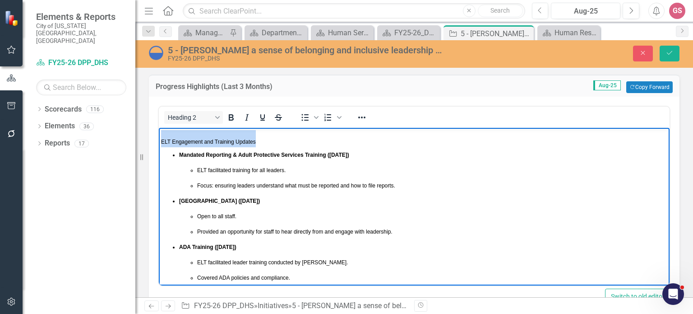
drag, startPoint x: 258, startPoint y: 140, endPoint x: 154, endPoint y: 135, distance: 103.9
click at [159, 135] on html "ELT Engagement and Training Updates Mandated Reporting & Adult Protective Servi…" at bounding box center [414, 286] width 511 height 317
click at [230, 115] on icon "Bold" at bounding box center [231, 117] width 11 height 11
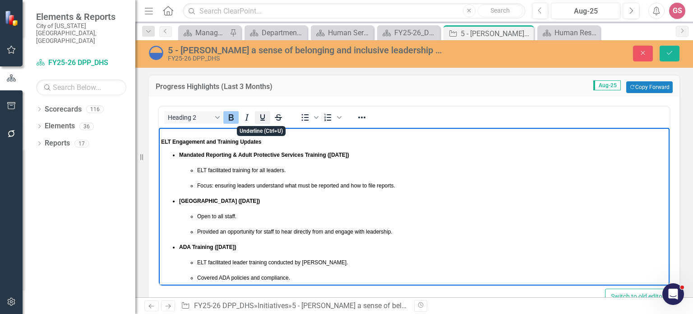
click at [266, 117] on icon "Underline" at bounding box center [262, 117] width 11 height 11
click at [363, 118] on icon "Reveal or hide additional toolbar items" at bounding box center [361, 117] width 11 height 11
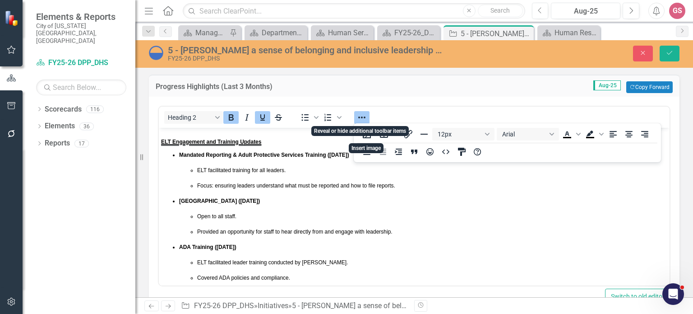
click at [363, 118] on icon "Reveal or hide additional toolbar items" at bounding box center [361, 117] width 11 height 11
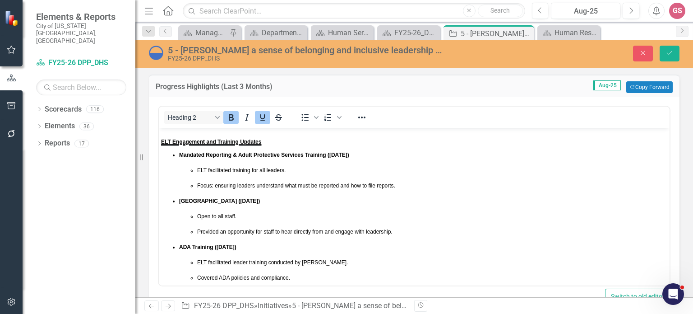
click at [460, 174] on p "ELT facilitated training for all leaders." at bounding box center [432, 170] width 470 height 8
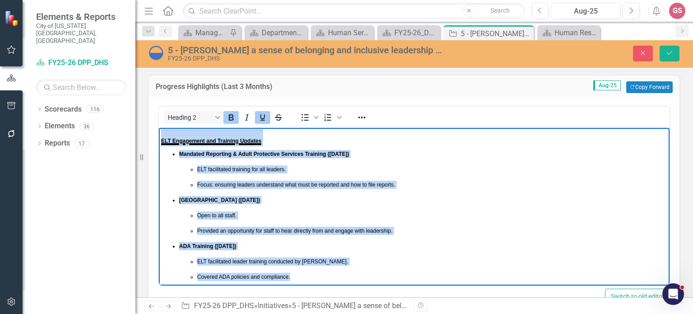
scroll to position [159, 0]
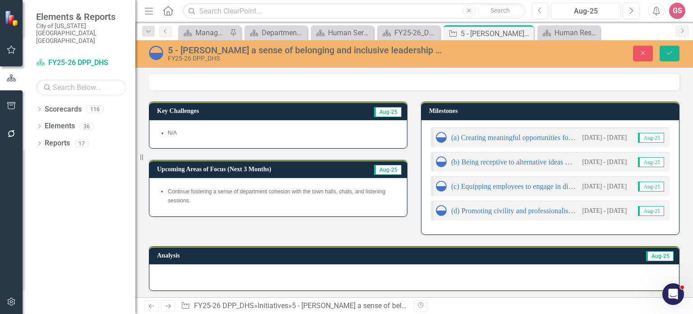
drag, startPoint x: 160, startPoint y: -89, endPoint x: 385, endPoint y: 291, distance: 441.6
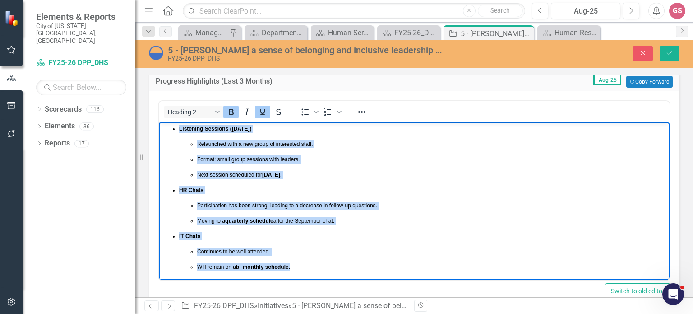
scroll to position [0, 0]
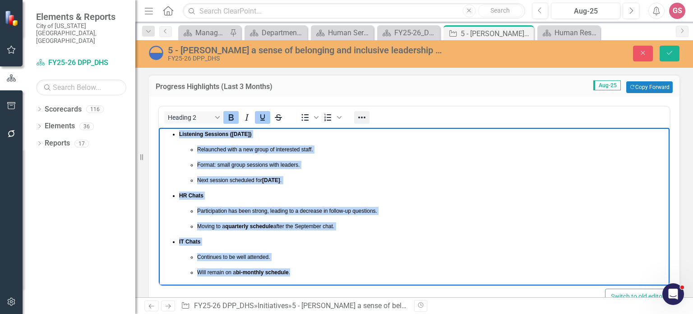
click at [364, 117] on icon "Reveal or hide additional toolbar items" at bounding box center [361, 117] width 7 height 2
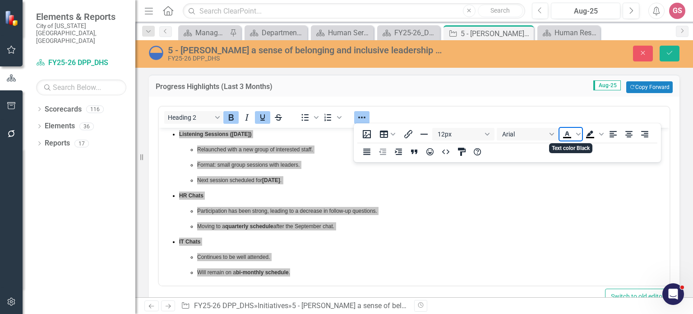
click at [566, 134] on icon "Text color Black" at bounding box center [567, 134] width 11 height 11
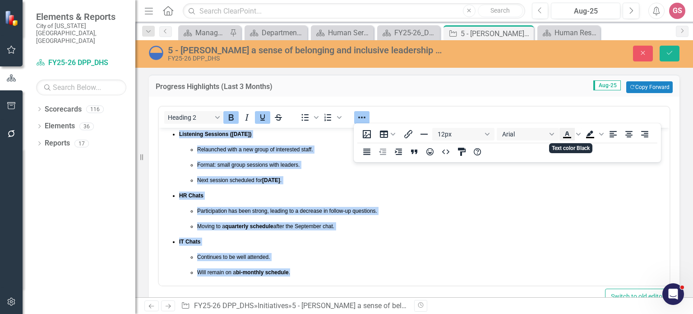
scroll to position [150, 0]
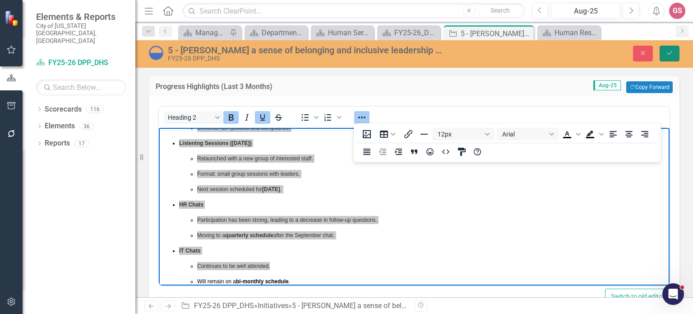
click at [665, 53] on button "Save" at bounding box center [670, 54] width 20 height 16
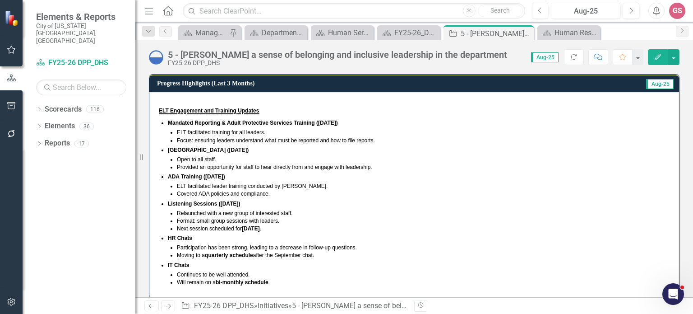
click at [267, 106] on h2 "ELT Engagement and Training Updates" at bounding box center [414, 109] width 511 height 14
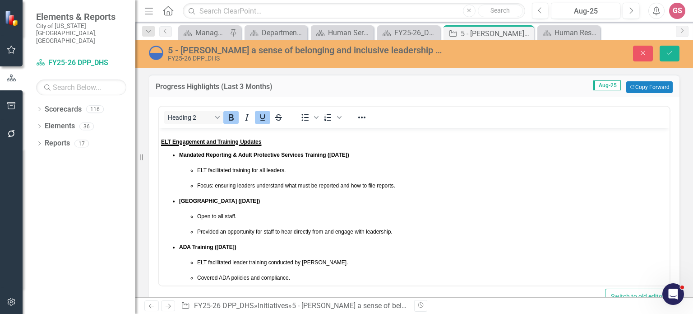
scroll to position [0, 0]
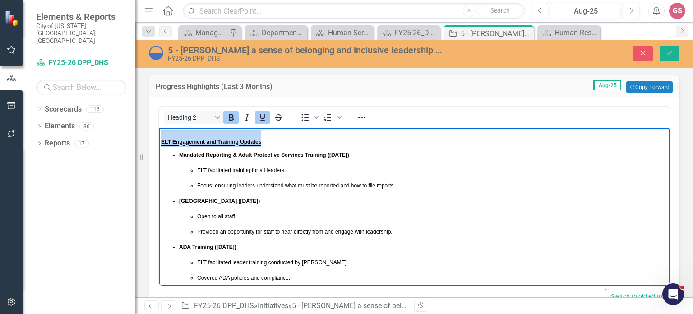
drag, startPoint x: 257, startPoint y: 141, endPoint x: 155, endPoint y: 145, distance: 102.0
click at [159, 145] on html "ELT Engagement and Training Updates Mandated Reporting & Adult Protective Servi…" at bounding box center [414, 286] width 511 height 317
click at [262, 117] on icon "Underline" at bounding box center [262, 117] width 11 height 11
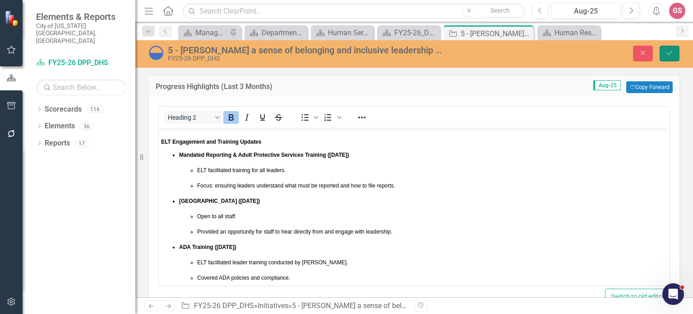
click at [673, 51] on icon "Save" at bounding box center [670, 53] width 8 height 6
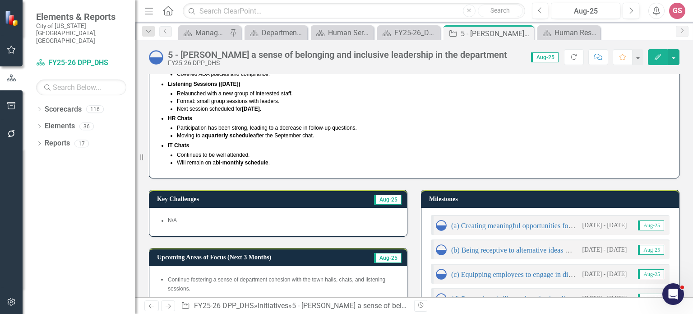
scroll to position [135, 0]
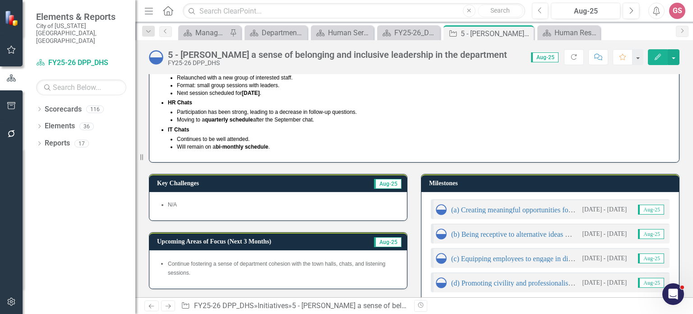
click at [196, 205] on li "N/A" at bounding box center [283, 205] width 230 height 8
click at [196, 206] on li "N/A" at bounding box center [283, 205] width 230 height 8
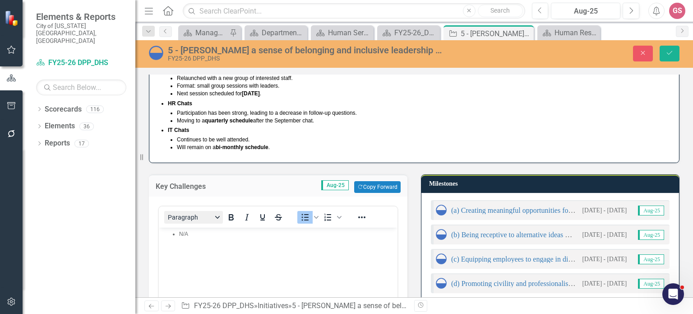
scroll to position [0, 0]
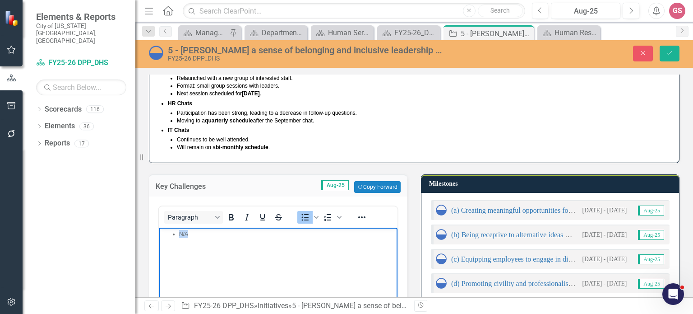
drag, startPoint x: 191, startPoint y: 231, endPoint x: 161, endPoint y: 231, distance: 30.7
click at [161, 231] on ul "N/A" at bounding box center [278, 234] width 234 height 8
click at [362, 217] on icon "Reveal or hide additional toolbar items" at bounding box center [361, 217] width 11 height 11
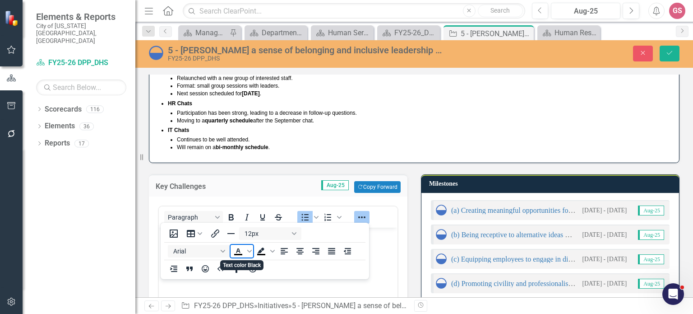
click at [236, 251] on icon "Text color Black" at bounding box center [238, 250] width 11 height 11
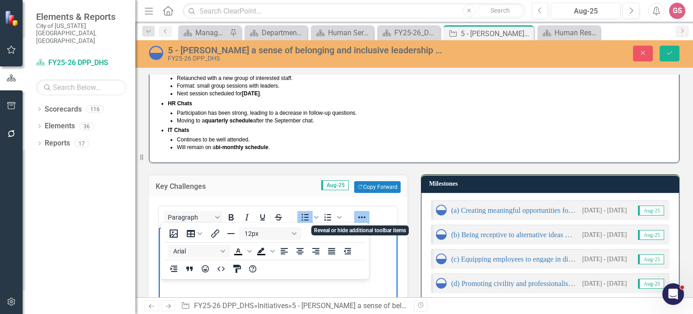
click at [361, 212] on icon "Reveal or hide additional toolbar items" at bounding box center [361, 217] width 11 height 11
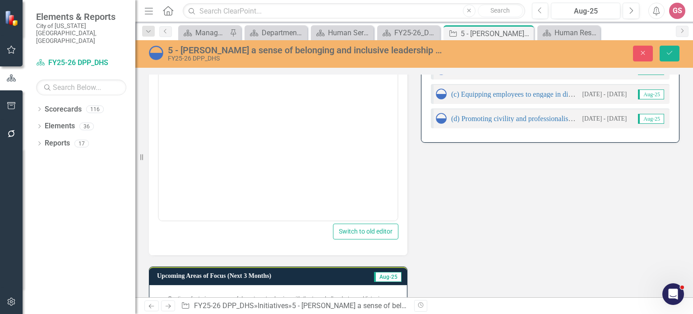
scroll to position [361, 0]
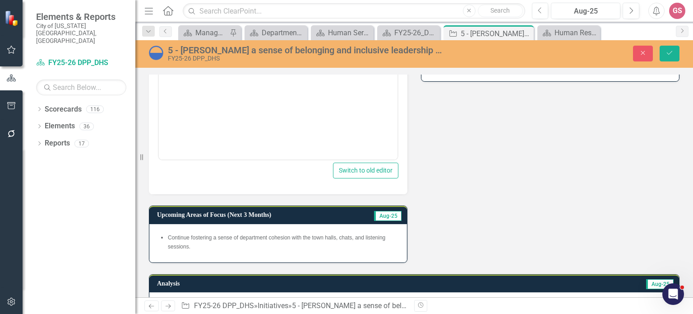
click at [234, 244] on li "Continue fostering a sense of department cohesion with the town halls, chats, a…" at bounding box center [283, 242] width 230 height 18
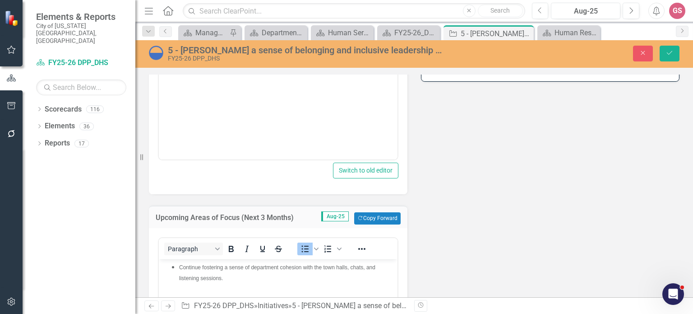
scroll to position [0, 0]
drag, startPoint x: 203, startPoint y: 280, endPoint x: 163, endPoint y: 268, distance: 41.4
click at [358, 243] on icon "Reveal or hide additional toolbar items" at bounding box center [361, 248] width 11 height 11
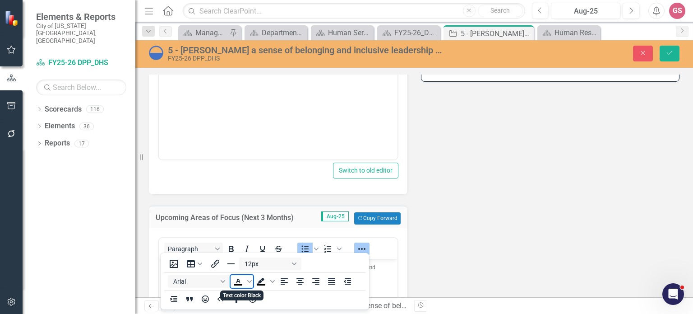
click at [237, 282] on icon "Text color Black" at bounding box center [238, 280] width 4 height 5
click at [666, 56] on button "Save" at bounding box center [670, 54] width 20 height 16
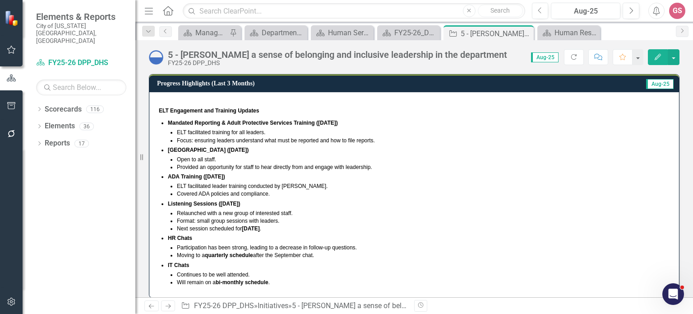
click at [545, 240] on p "HR Chats" at bounding box center [419, 238] width 502 height 8
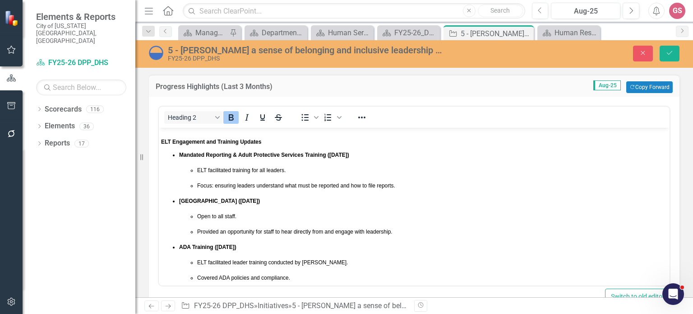
click at [158, 140] on div "Heading 2 To open the popup, press Shift+Enter To open the popup, press Shift+E…" at bounding box center [414, 196] width 513 height 180
click at [160, 141] on body "ELT Engagement and Training Updates Mandated Reporting & Adult Protective Servi…" at bounding box center [414, 286] width 511 height 317
click at [671, 49] on button "Save" at bounding box center [670, 54] width 20 height 16
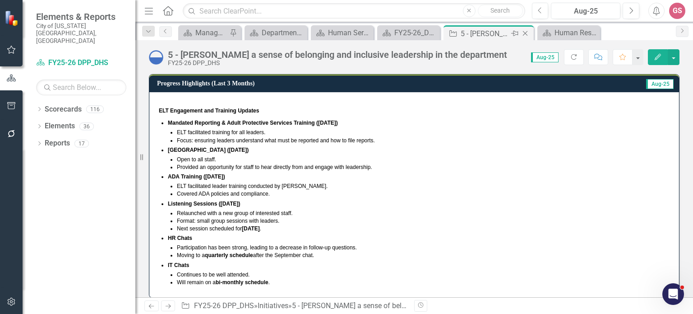
click at [525, 35] on icon "Close" at bounding box center [525, 33] width 9 height 7
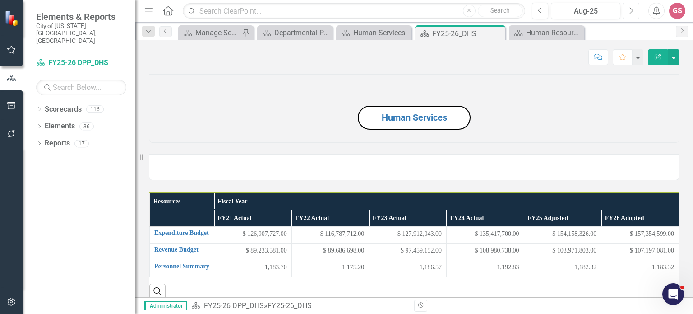
click at [633, 9] on icon "Next" at bounding box center [631, 11] width 5 height 8
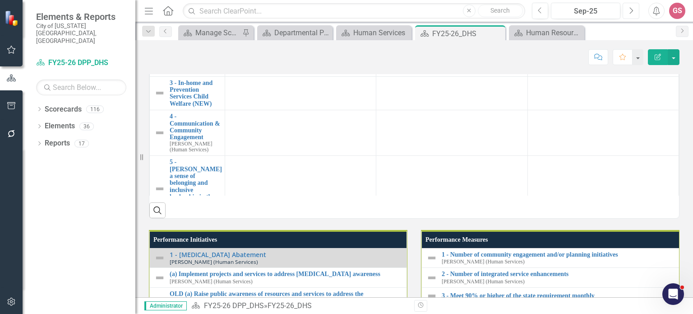
scroll to position [597, 0]
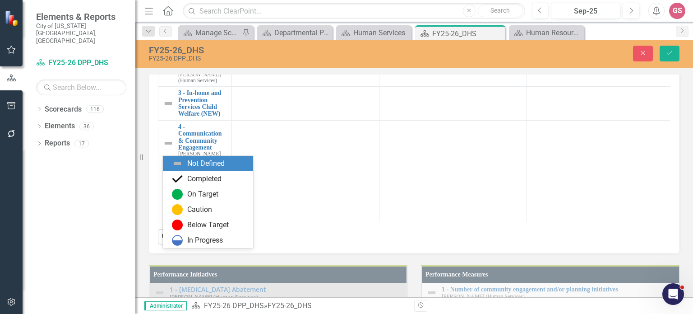
click at [182, 20] on icon "Expand" at bounding box center [182, 16] width 9 height 7
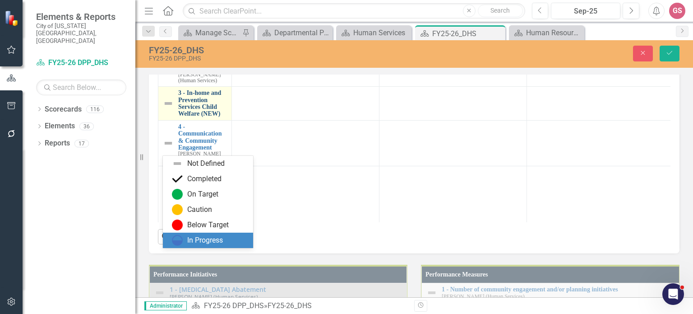
drag, startPoint x: 198, startPoint y: 240, endPoint x: 194, endPoint y: 235, distance: 6.9
click at [197, 240] on div "In Progress" at bounding box center [205, 240] width 36 height 10
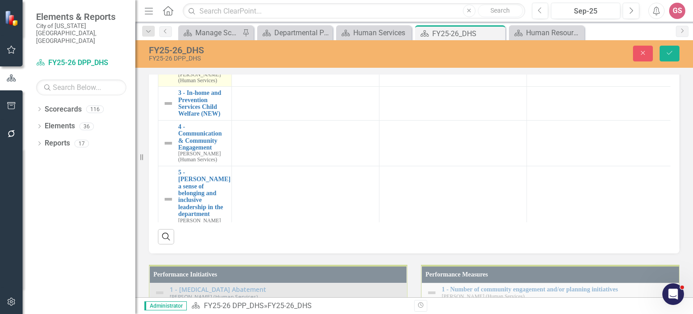
click at [167, 62] on img at bounding box center [168, 56] width 11 height 11
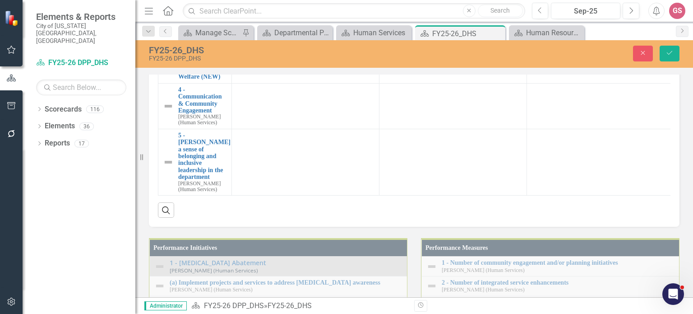
click at [182, 42] on icon "Expand" at bounding box center [182, 38] width 9 height 7
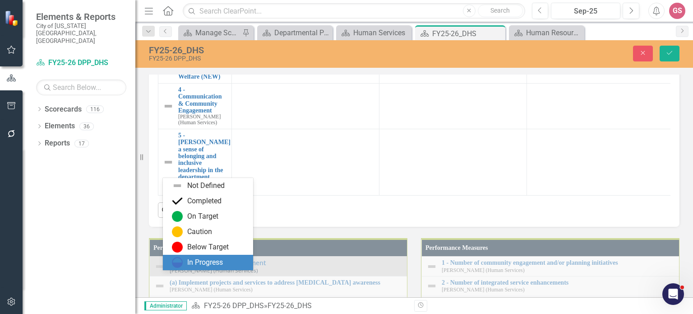
click at [199, 259] on div "In Progress" at bounding box center [205, 262] width 36 height 10
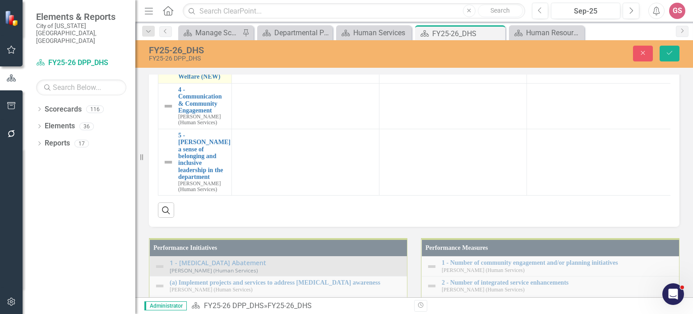
click at [166, 72] on img at bounding box center [168, 66] width 11 height 11
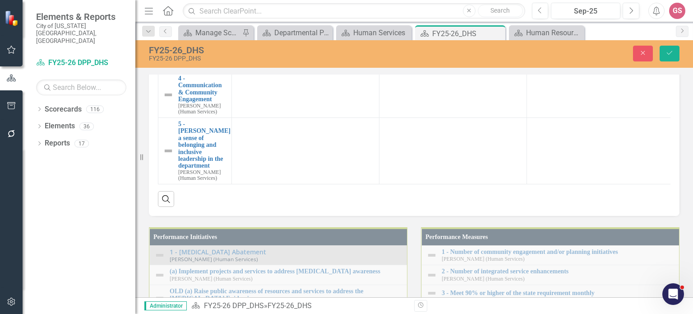
click at [181, 69] on div "Expand" at bounding box center [182, 61] width 9 height 15
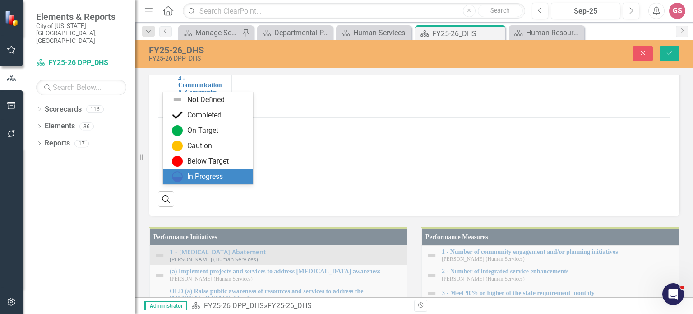
click at [199, 176] on div "In Progress" at bounding box center [205, 176] width 36 height 10
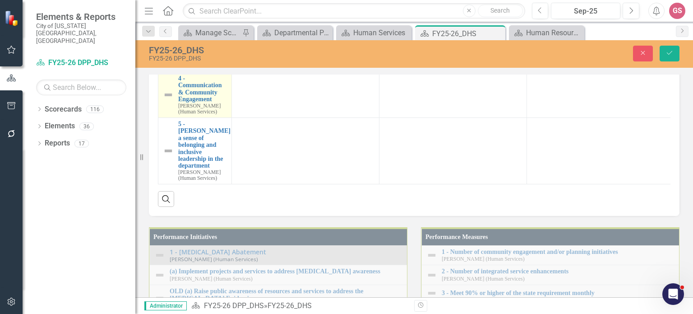
click at [168, 100] on img at bounding box center [168, 94] width 11 height 11
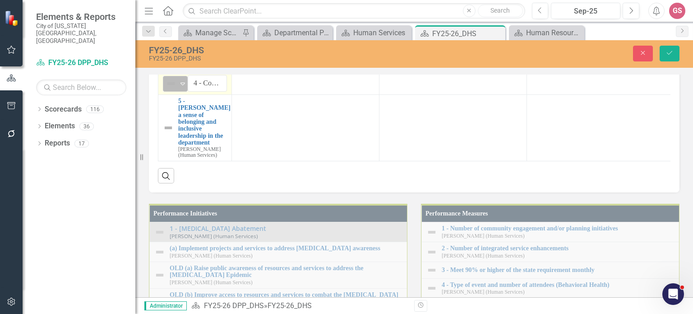
click at [177, 90] on div "Not Defined" at bounding box center [172, 83] width 14 height 13
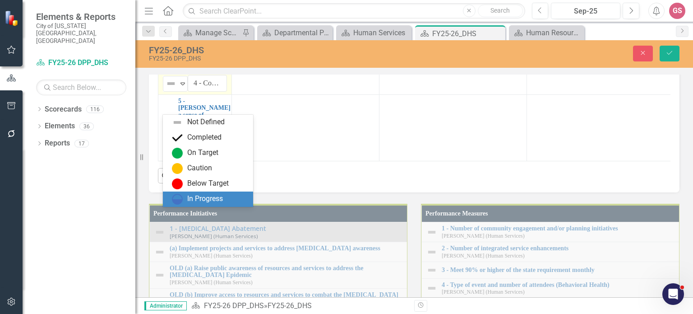
click at [195, 200] on div "In Progress" at bounding box center [205, 199] width 36 height 10
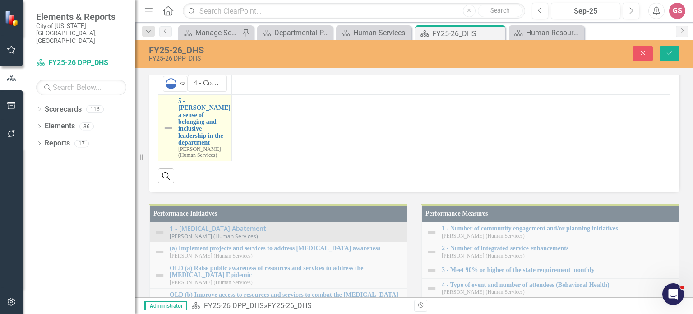
click at [170, 133] on img at bounding box center [168, 127] width 11 height 11
click at [169, 133] on img at bounding box center [168, 127] width 11 height 11
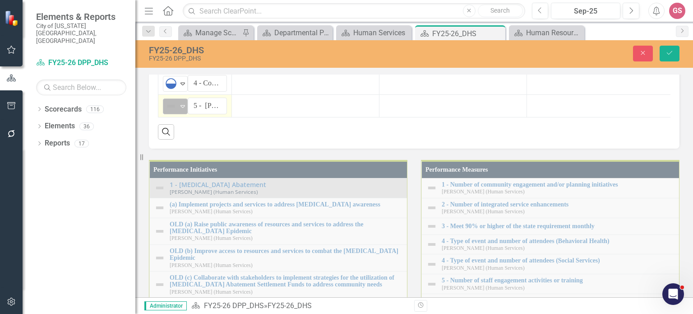
click at [183, 110] on icon "Expand" at bounding box center [182, 105] width 9 height 7
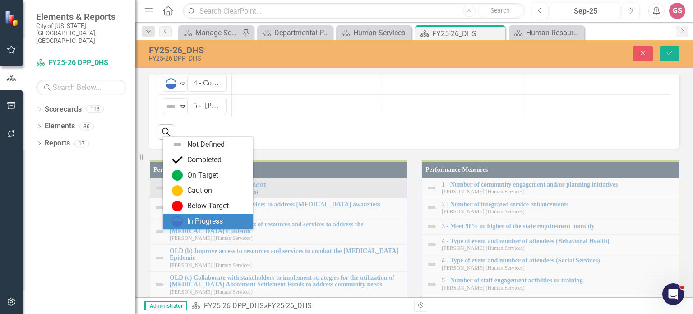
click at [190, 218] on div "In Progress" at bounding box center [205, 221] width 36 height 10
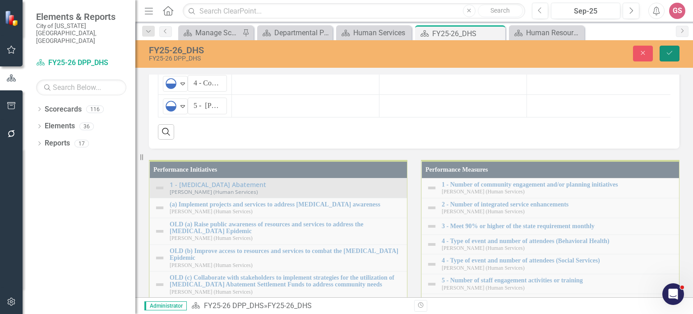
click at [668, 47] on button "Save" at bounding box center [670, 54] width 20 height 16
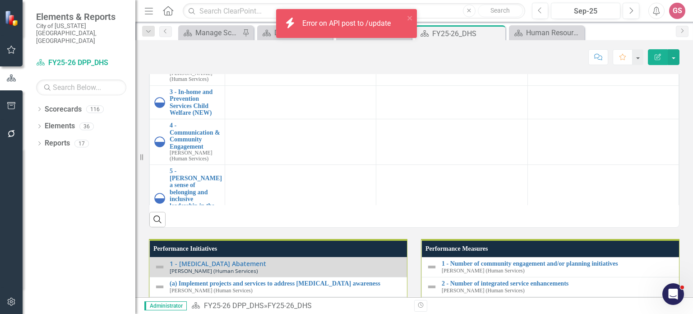
scroll to position [707, 0]
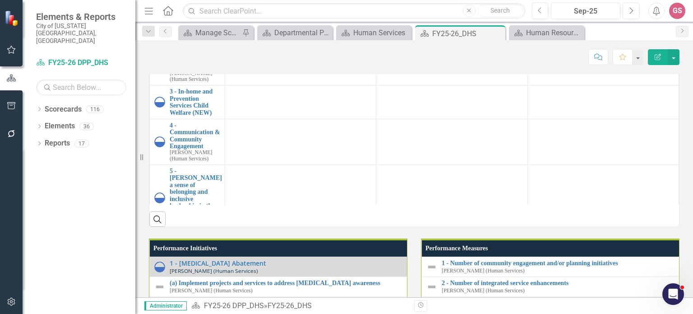
click at [186, 11] on link "1 - [MEDICAL_DATA] Abatement" at bounding box center [197, 0] width 55 height 21
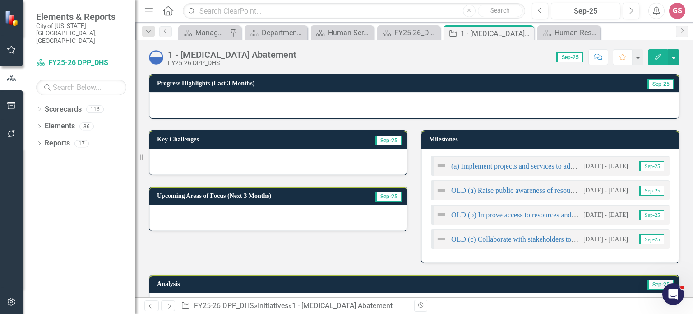
click at [539, 108] on div at bounding box center [414, 105] width 530 height 26
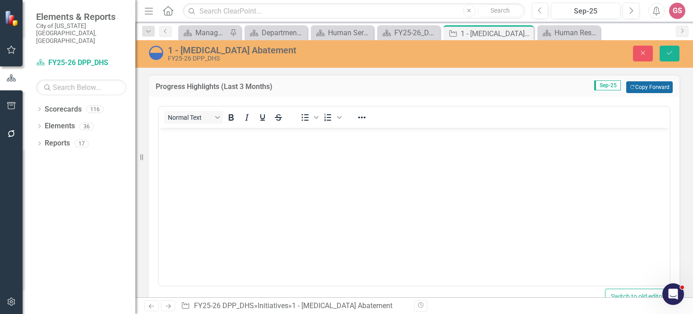
click at [642, 88] on button "Copy Forward Copy Forward" at bounding box center [649, 87] width 46 height 12
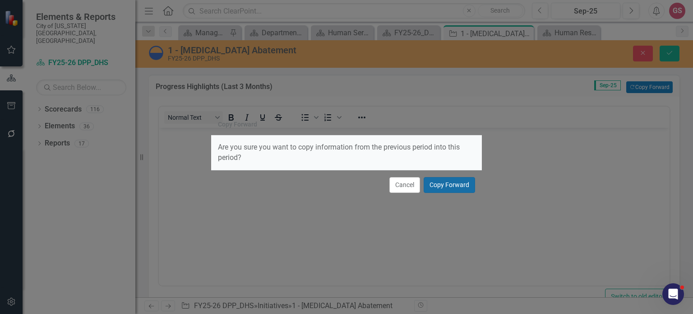
click at [455, 187] on button "Copy Forward" at bounding box center [449, 185] width 51 height 16
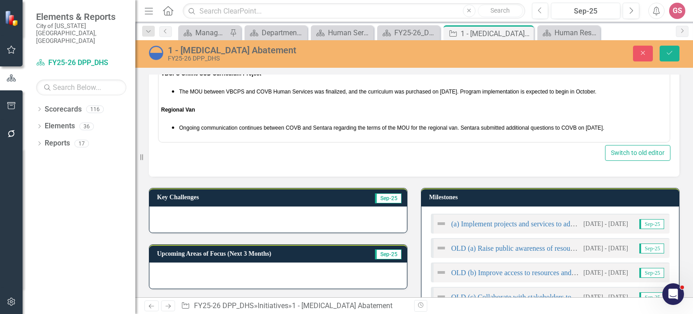
scroll to position [180, 0]
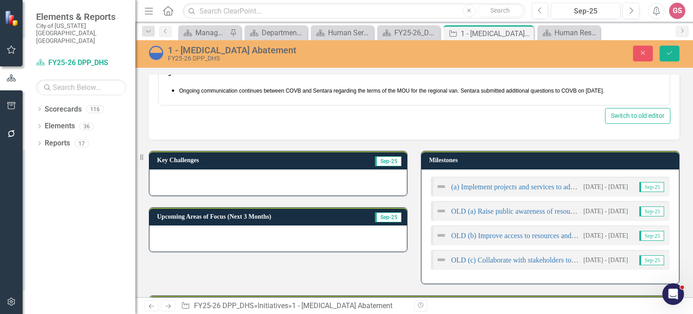
click at [249, 188] on div at bounding box center [278, 182] width 258 height 26
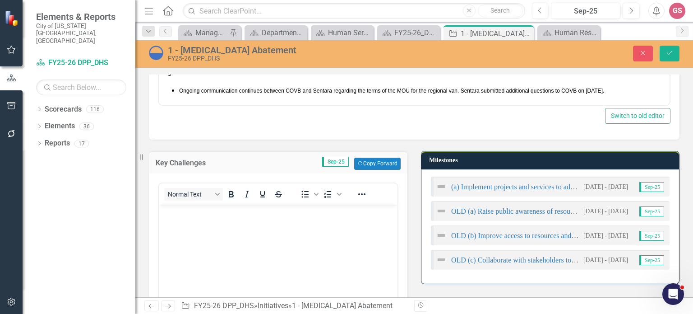
scroll to position [0, 0]
click at [369, 164] on button "Copy Forward Copy Forward" at bounding box center [377, 163] width 46 height 12
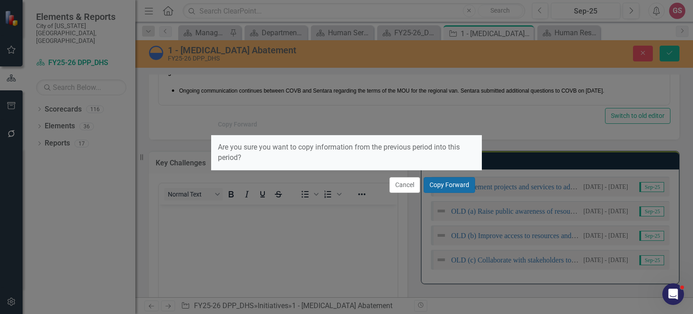
click at [445, 179] on button "Copy Forward" at bounding box center [449, 185] width 51 height 16
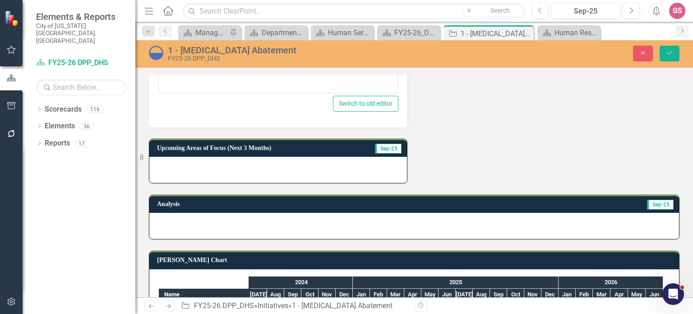
scroll to position [451, 0]
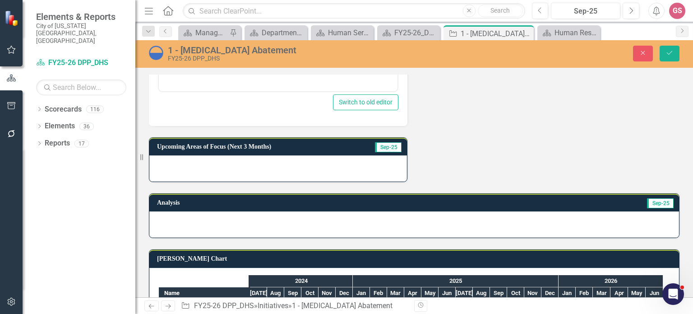
click at [264, 173] on div at bounding box center [278, 168] width 258 height 26
click at [264, 171] on div at bounding box center [278, 168] width 258 height 26
click at [318, 169] on div at bounding box center [278, 168] width 258 height 26
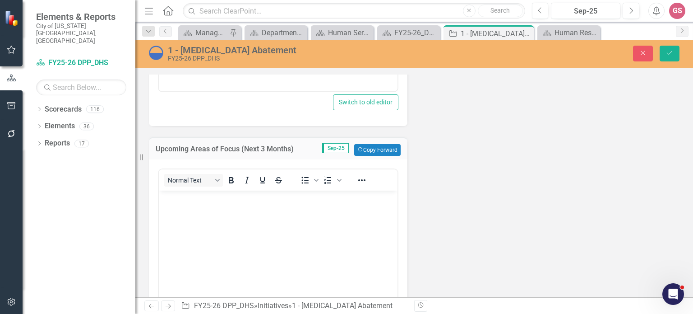
scroll to position [0, 0]
click at [370, 148] on button "Copy Forward Copy Forward" at bounding box center [377, 150] width 46 height 12
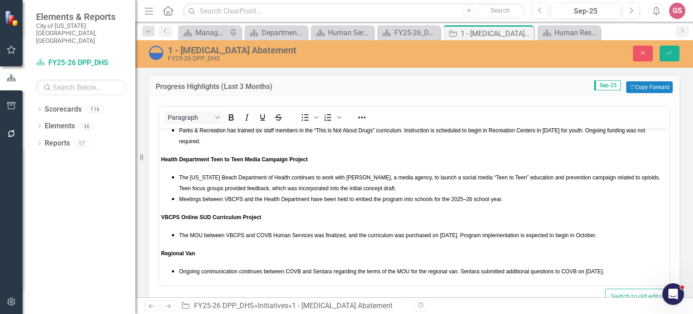
scroll to position [451, 0]
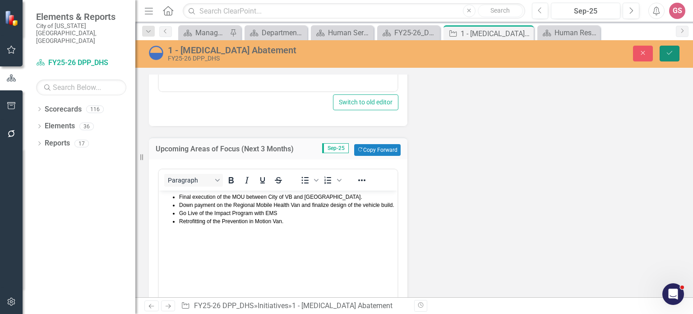
click at [669, 54] on icon "submit" at bounding box center [669, 53] width 5 height 4
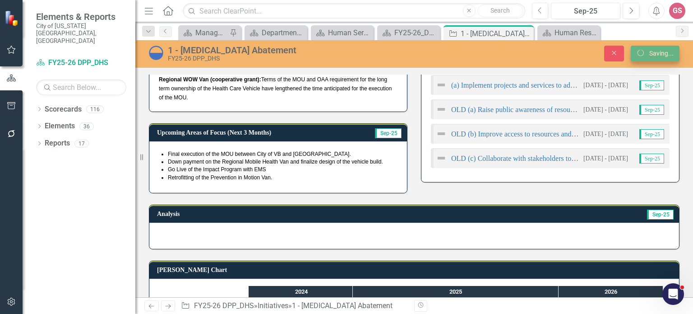
scroll to position [617, 0]
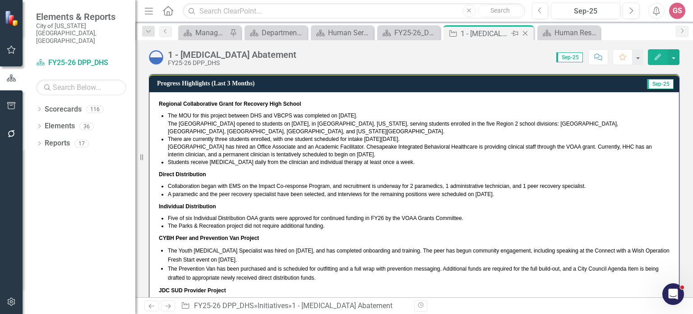
click at [525, 32] on icon "Close" at bounding box center [525, 33] width 9 height 7
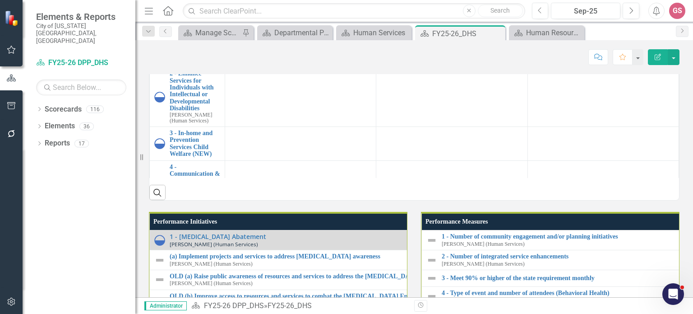
scroll to position [767, 0]
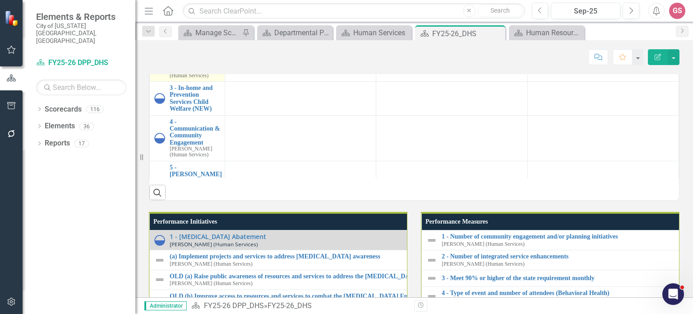
click at [192, 66] on link "2 - Enhance Services for Individuals with Intellectual or Developmental Disabil…" at bounding box center [195, 46] width 51 height 42
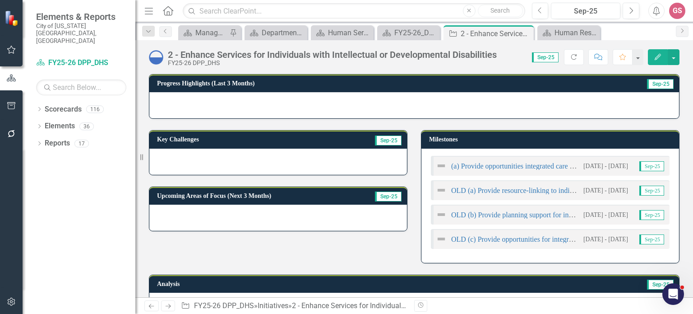
click at [372, 108] on div at bounding box center [414, 105] width 530 height 26
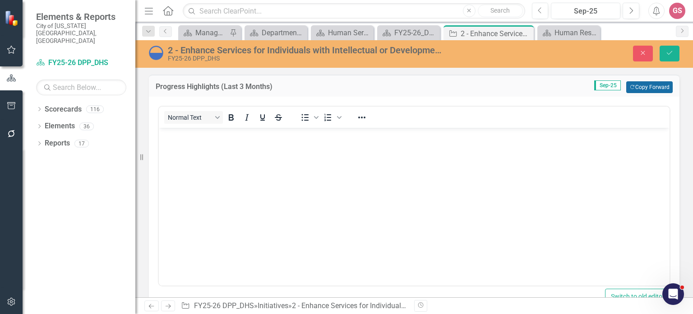
click at [638, 88] on button "Copy Forward Copy Forward" at bounding box center [649, 87] width 46 height 12
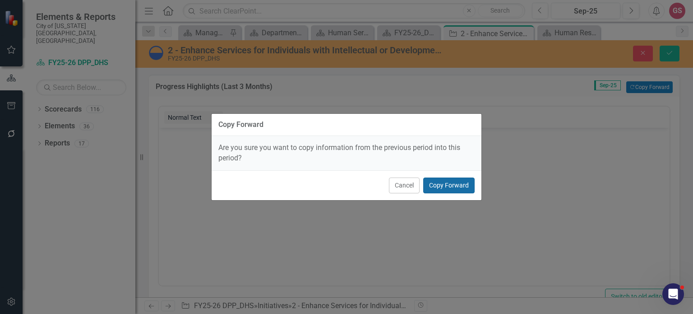
click at [452, 187] on button "Copy Forward" at bounding box center [448, 185] width 51 height 16
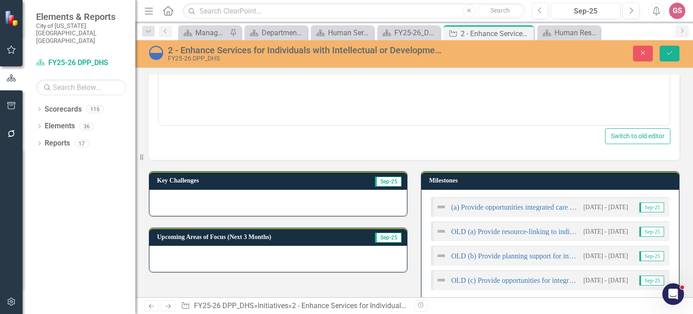
scroll to position [180, 0]
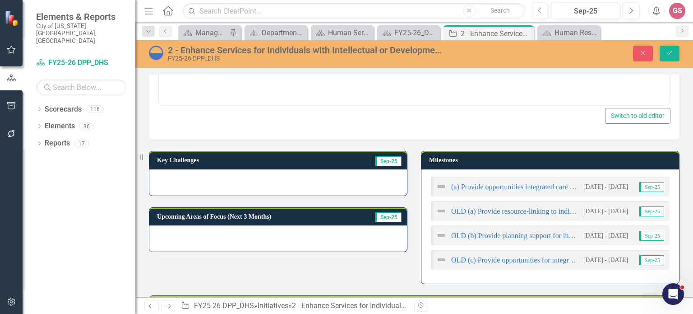
click at [287, 188] on div at bounding box center [278, 182] width 258 height 26
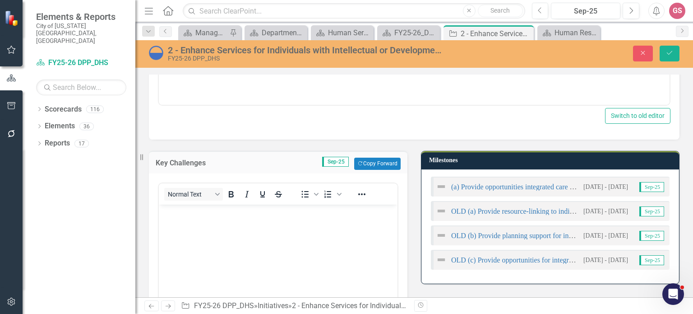
scroll to position [0, 0]
click at [374, 162] on button "Copy Forward Copy Forward" at bounding box center [377, 163] width 46 height 12
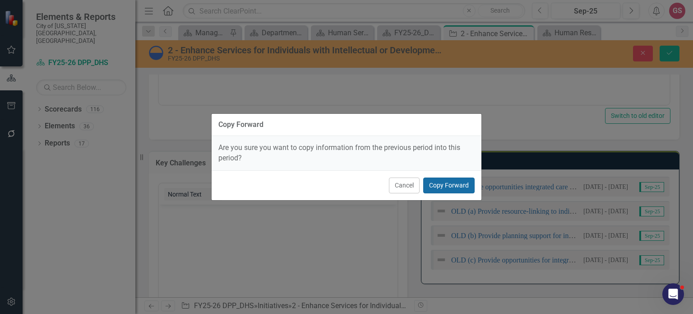
click at [445, 181] on button "Copy Forward" at bounding box center [448, 185] width 51 height 16
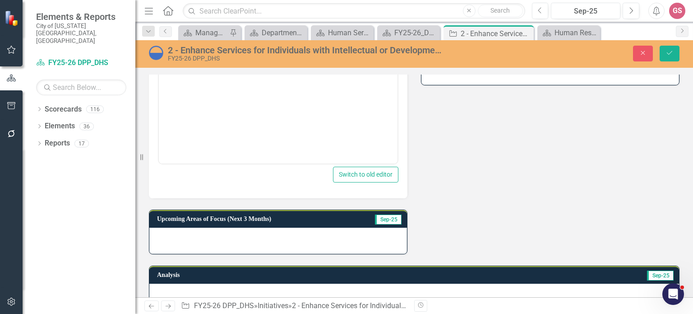
scroll to position [451, 0]
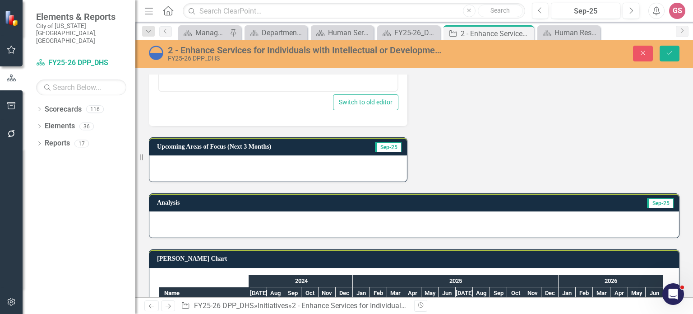
click at [278, 166] on div at bounding box center [278, 168] width 258 height 26
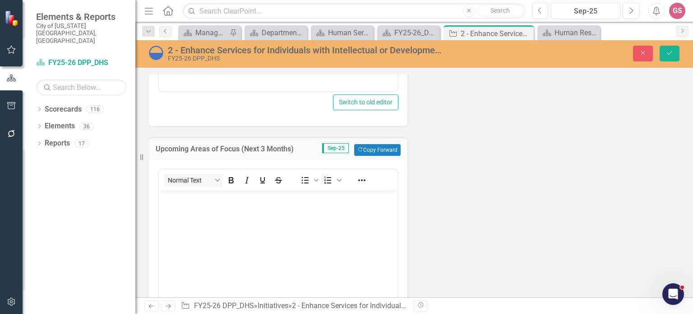
scroll to position [0, 0]
click at [375, 148] on button "Copy Forward Copy Forward" at bounding box center [377, 150] width 46 height 12
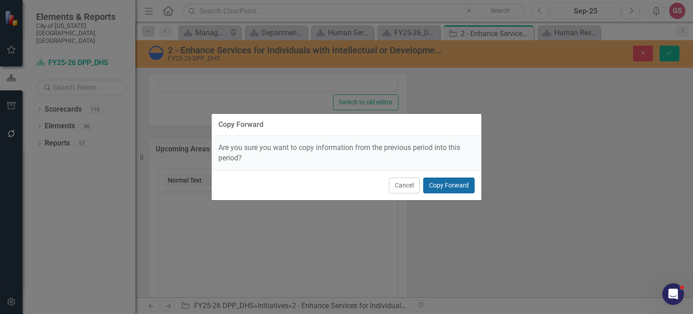
click at [434, 182] on button "Copy Forward" at bounding box center [448, 185] width 51 height 16
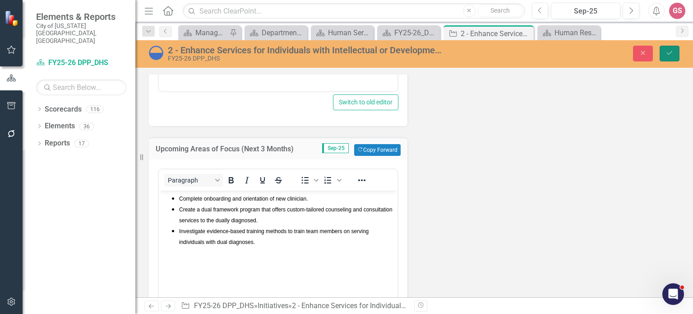
click at [666, 56] on button "Save" at bounding box center [670, 54] width 20 height 16
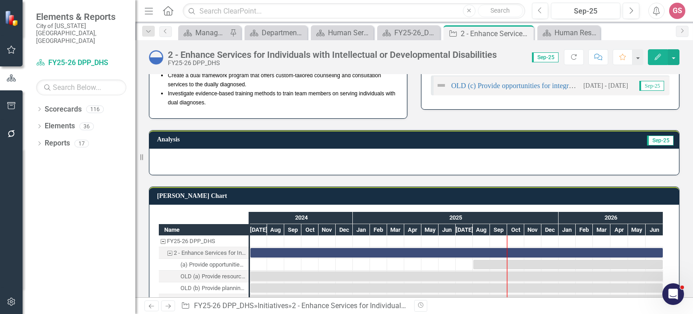
scroll to position [226, 0]
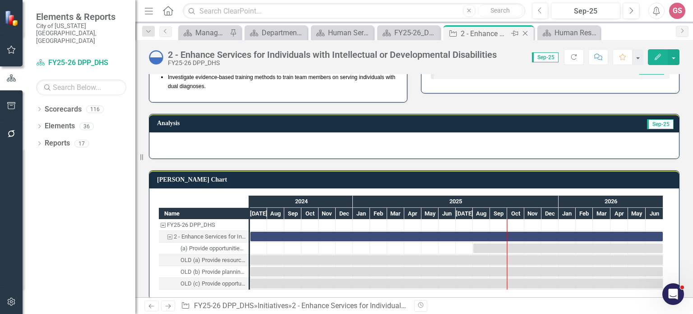
click at [526, 33] on icon "Close" at bounding box center [525, 33] width 9 height 7
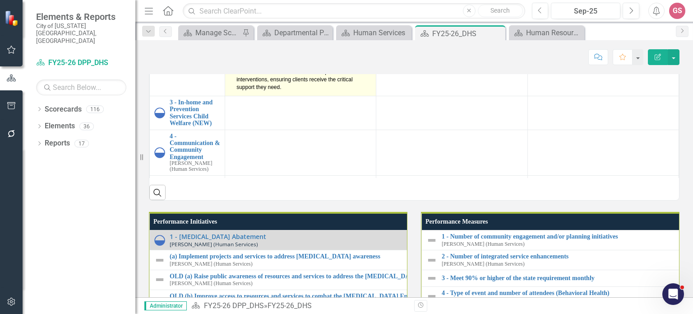
scroll to position [915, 0]
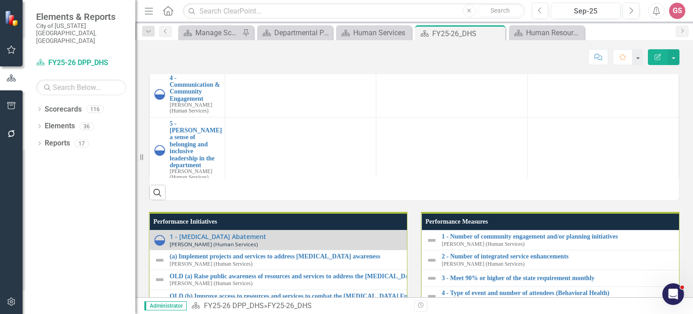
click at [197, 69] on link "3 - In-home and Prevention Services Child Welfare (NEW)" at bounding box center [195, 55] width 51 height 28
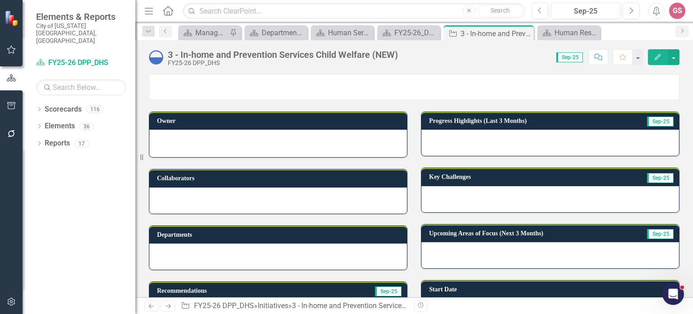
click at [517, 145] on div at bounding box center [550, 142] width 258 height 26
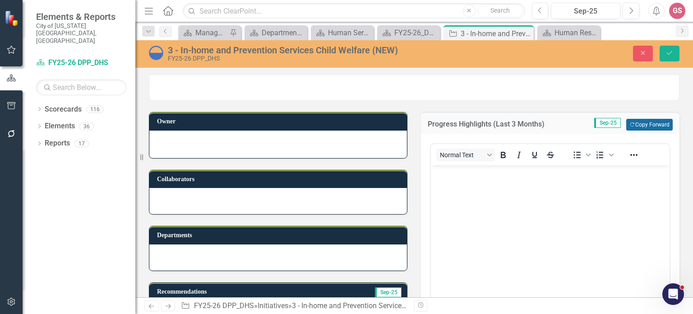
click at [647, 126] on button "Copy Forward Copy Forward" at bounding box center [649, 125] width 46 height 12
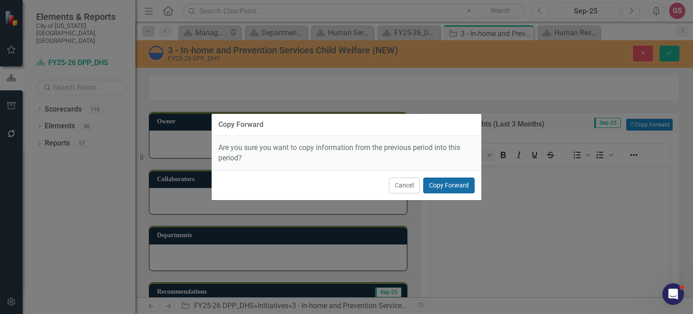
click at [446, 187] on button "Copy Forward" at bounding box center [448, 185] width 51 height 16
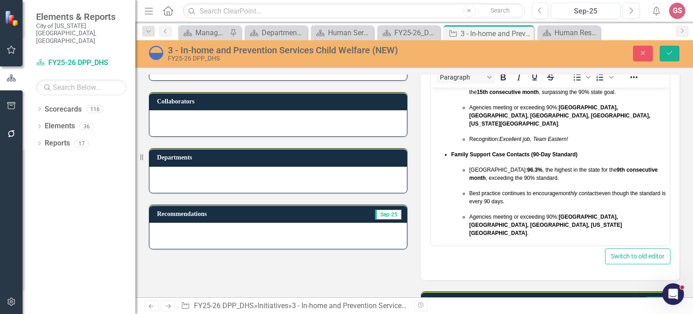
scroll to position [180, 0]
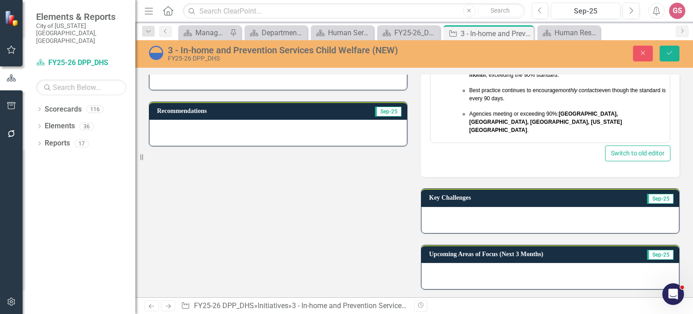
click at [488, 214] on div at bounding box center [550, 220] width 258 height 26
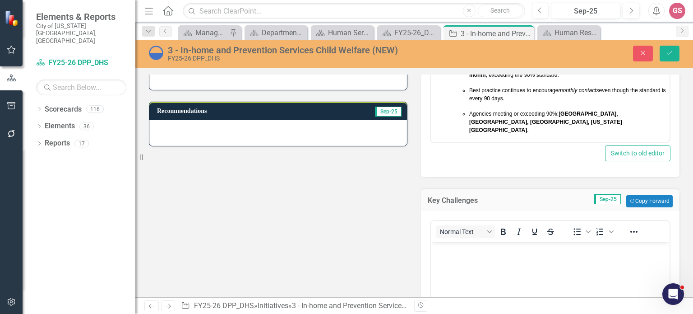
scroll to position [0, 0]
click at [632, 197] on button "Copy Forward Copy Forward" at bounding box center [649, 201] width 46 height 12
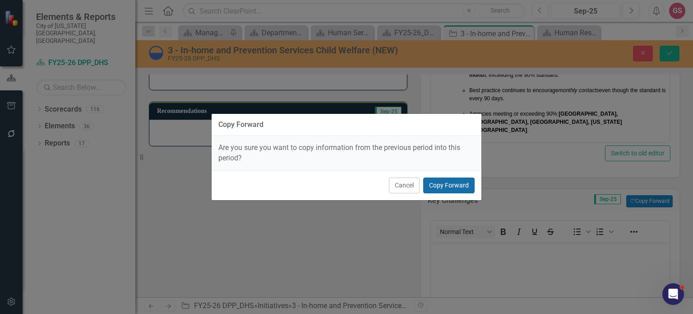
click at [452, 184] on button "Copy Forward" at bounding box center [448, 185] width 51 height 16
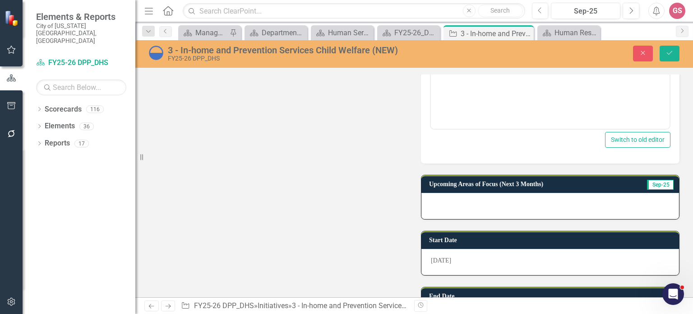
click at [472, 212] on div at bounding box center [550, 206] width 258 height 26
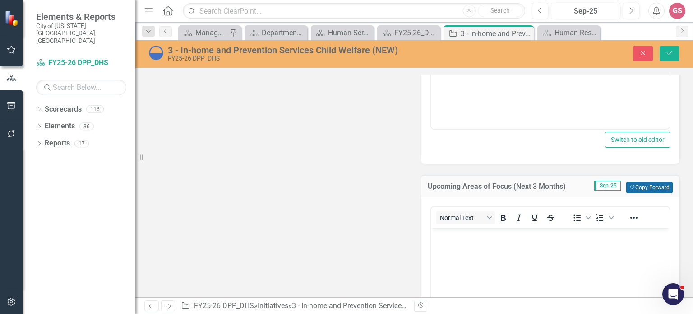
click at [634, 185] on button "Copy Forward Copy Forward" at bounding box center [649, 187] width 46 height 12
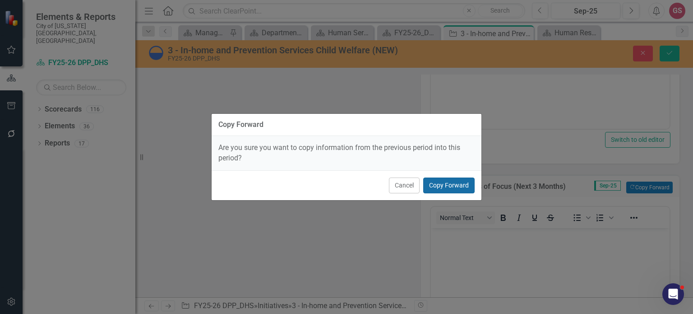
click at [455, 187] on button "Copy Forward" at bounding box center [448, 185] width 51 height 16
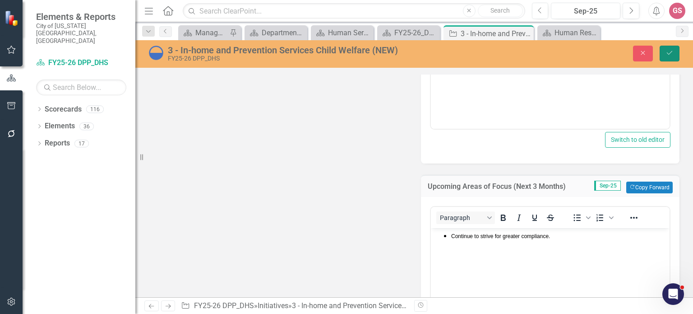
click at [670, 53] on icon "Save" at bounding box center [670, 53] width 8 height 6
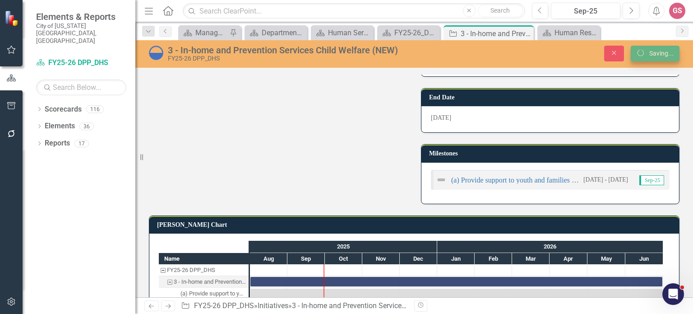
scroll to position [444, 0]
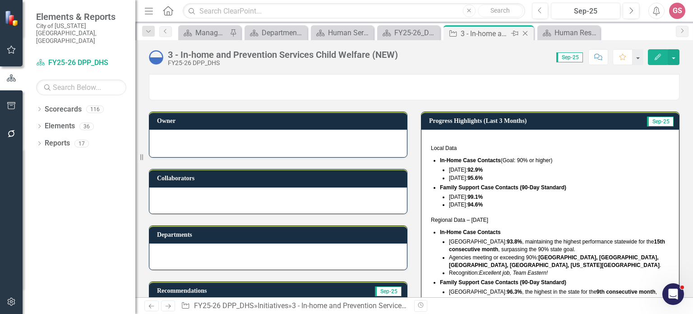
click at [527, 34] on icon "Close" at bounding box center [525, 33] width 9 height 7
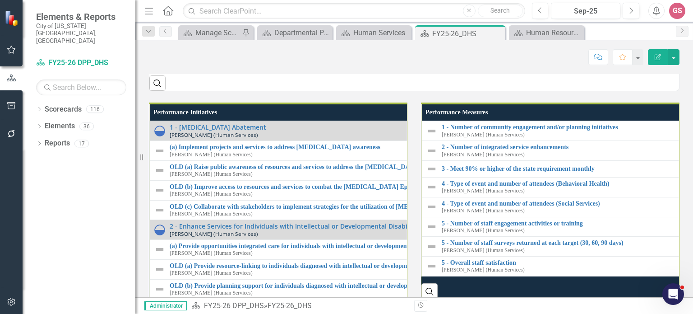
scroll to position [779, 0]
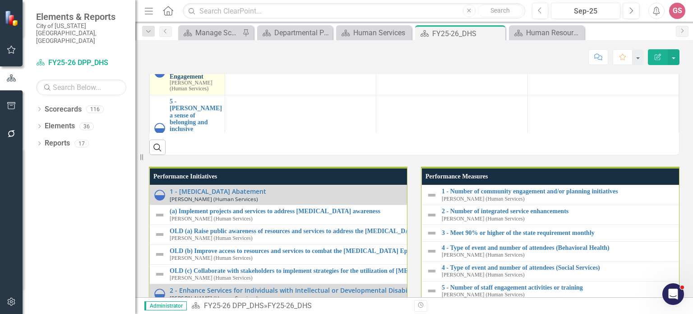
click at [186, 80] on link "4 - Communication & Community Engagement" at bounding box center [195, 66] width 51 height 28
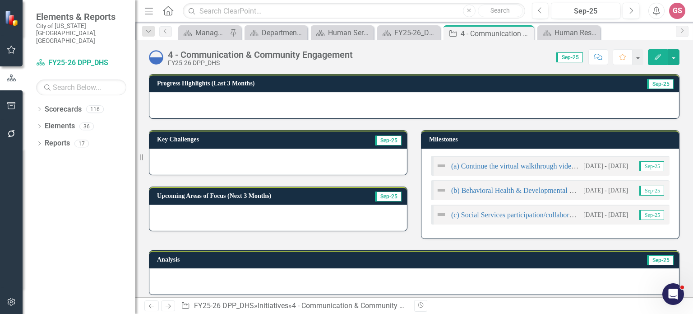
click at [315, 104] on div at bounding box center [414, 105] width 530 height 26
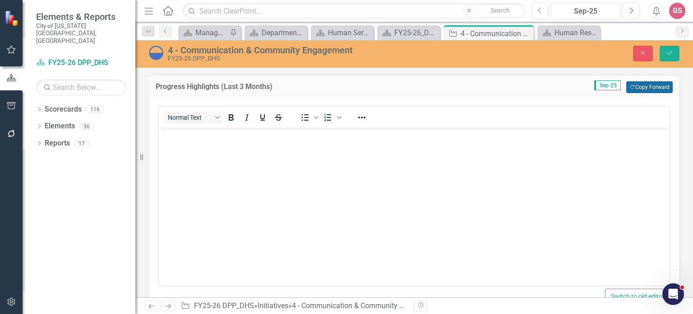
click at [641, 84] on button "Copy Forward Copy Forward" at bounding box center [649, 87] width 46 height 12
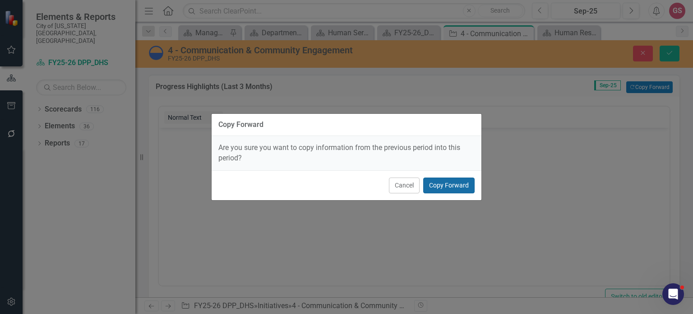
click at [453, 183] on button "Copy Forward" at bounding box center [448, 185] width 51 height 16
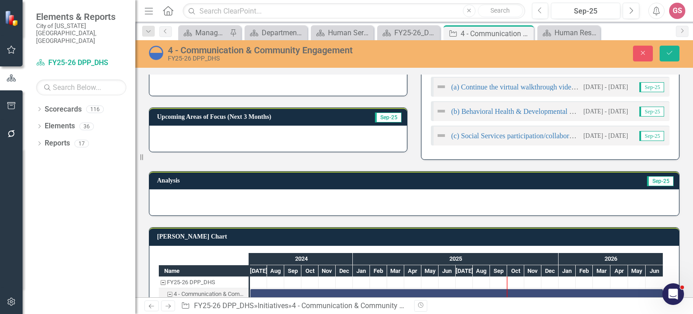
scroll to position [226, 0]
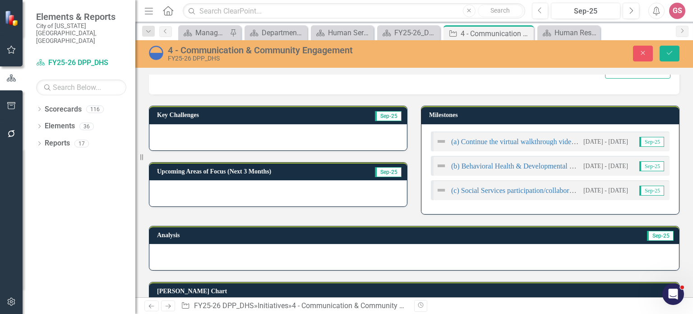
click at [234, 128] on div at bounding box center [278, 137] width 258 height 26
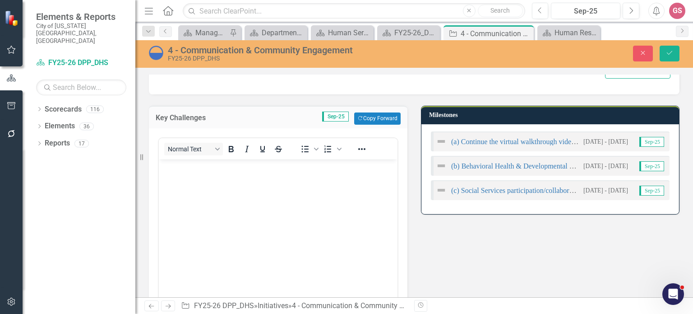
scroll to position [0, 0]
click at [367, 120] on button "Copy Forward Copy Forward" at bounding box center [377, 118] width 46 height 12
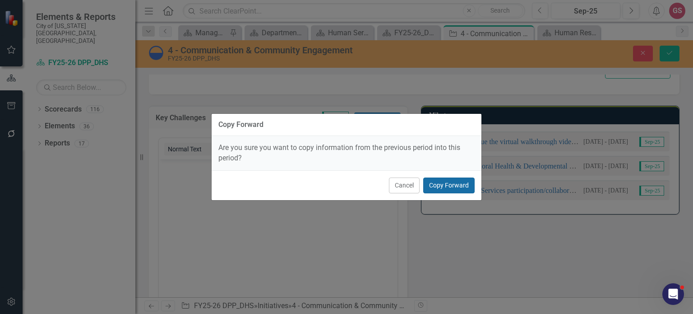
click at [443, 178] on button "Copy Forward" at bounding box center [448, 185] width 51 height 16
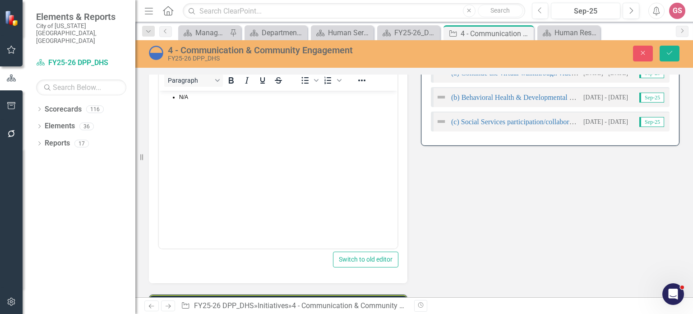
scroll to position [361, 0]
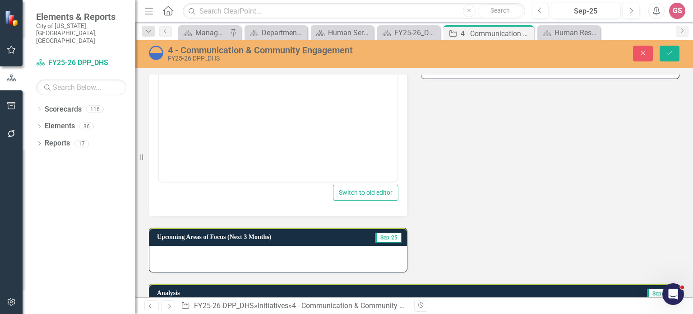
click at [289, 248] on div at bounding box center [278, 258] width 258 height 26
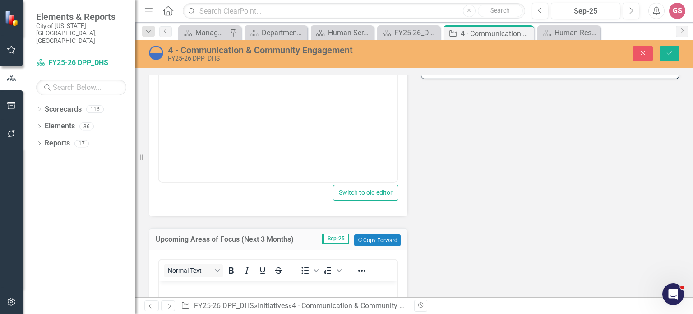
scroll to position [0, 0]
click at [359, 234] on button "Copy Forward Copy Forward" at bounding box center [377, 240] width 46 height 12
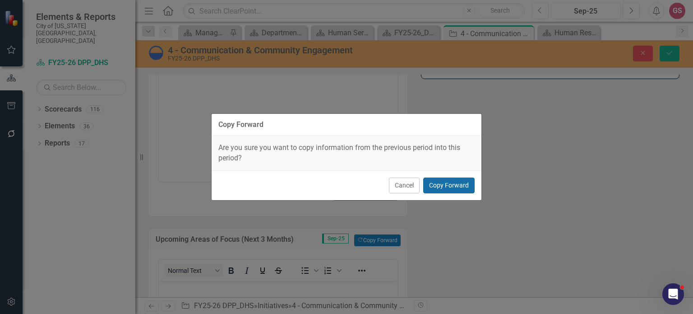
click at [432, 180] on button "Copy Forward" at bounding box center [448, 185] width 51 height 16
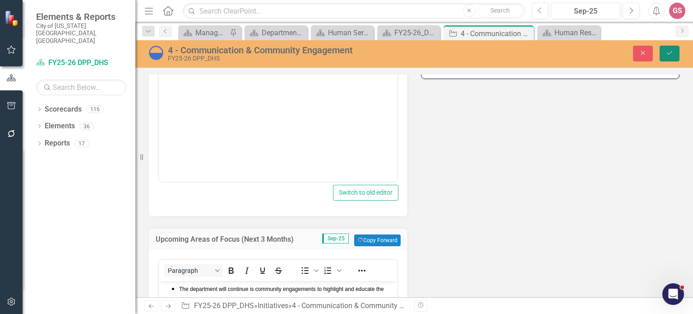
click at [673, 52] on button "Save" at bounding box center [670, 54] width 20 height 16
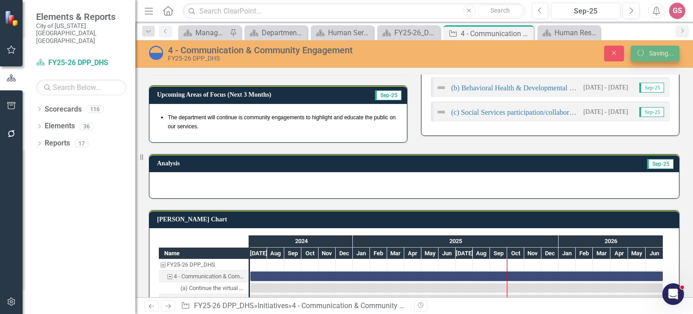
scroll to position [414, 0]
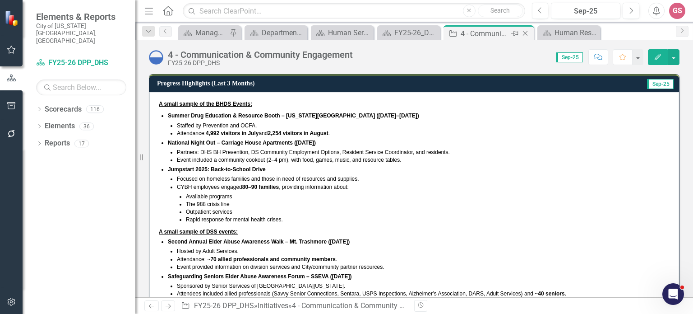
click at [523, 36] on icon "Close" at bounding box center [525, 33] width 9 height 7
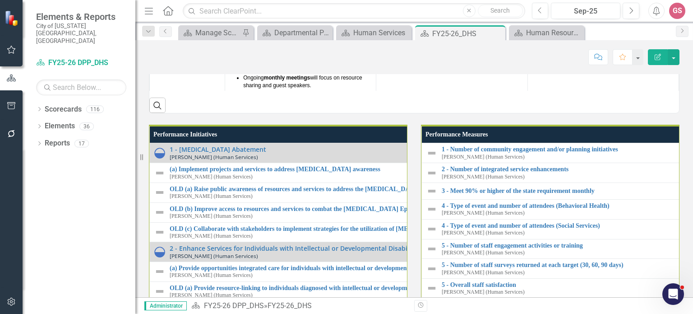
scroll to position [1507, 0]
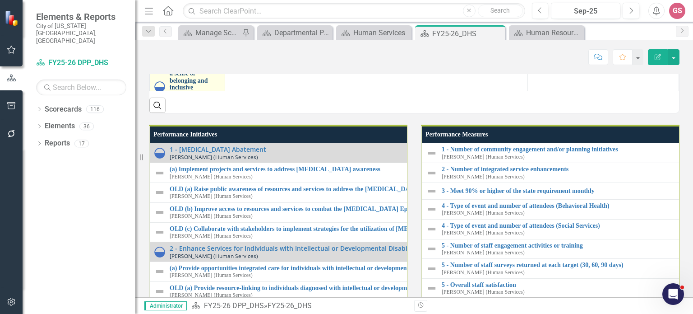
click at [200, 105] on link "5 - [PERSON_NAME] a sense of belonging and inclusive leadership in the departme…" at bounding box center [196, 80] width 52 height 49
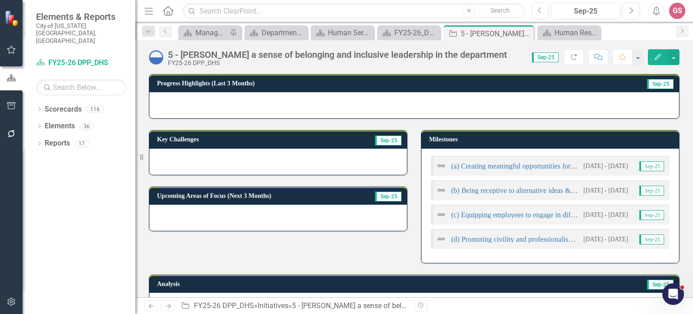
click at [383, 106] on div at bounding box center [414, 105] width 530 height 26
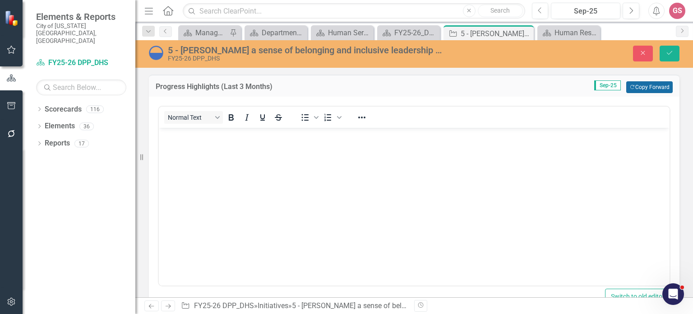
click at [647, 84] on button "Copy Forward Copy Forward" at bounding box center [649, 87] width 46 height 12
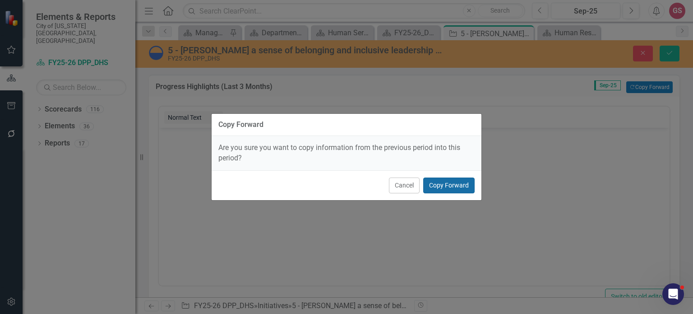
click at [456, 182] on button "Copy Forward" at bounding box center [448, 185] width 51 height 16
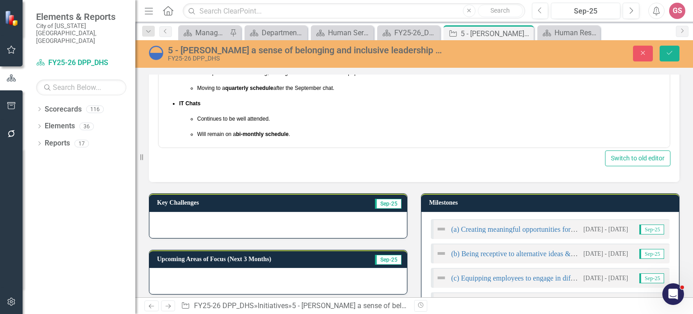
scroll to position [135, 0]
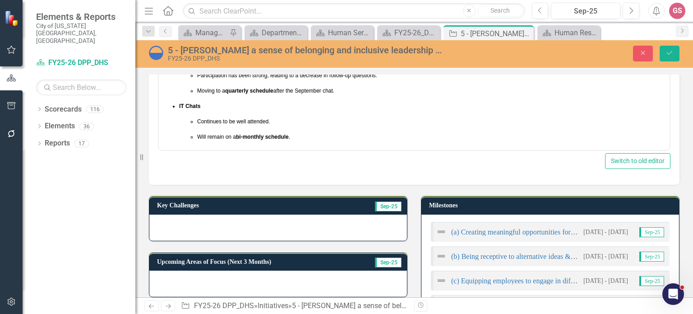
click at [248, 223] on div at bounding box center [278, 227] width 258 height 26
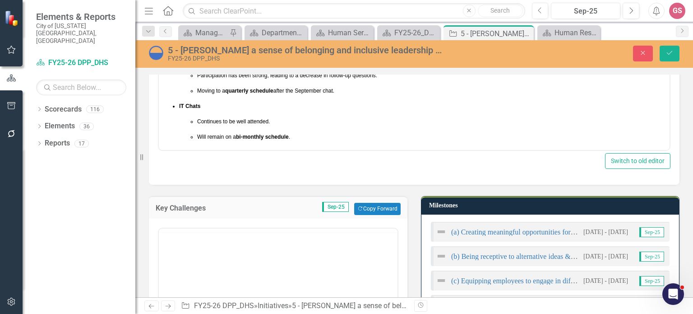
scroll to position [0, 0]
click at [368, 206] on button "Copy Forward Copy Forward" at bounding box center [377, 209] width 46 height 12
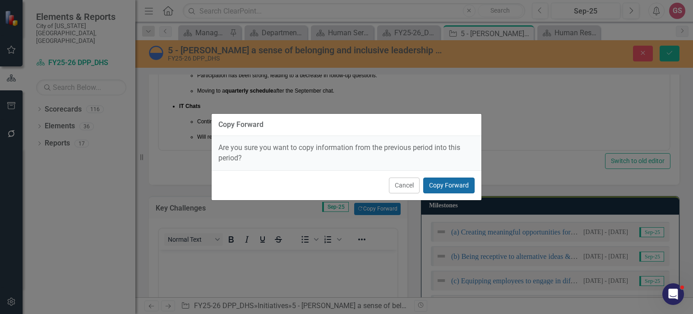
click at [449, 185] on button "Copy Forward" at bounding box center [448, 185] width 51 height 16
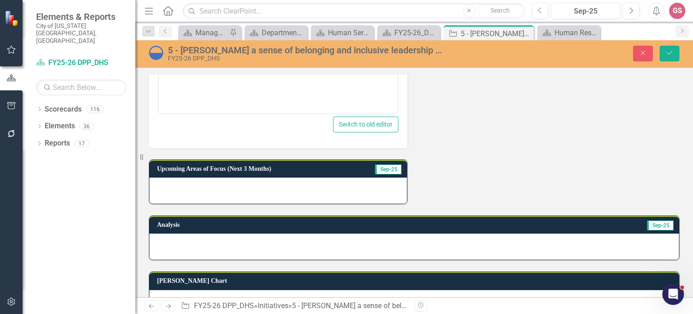
scroll to position [451, 0]
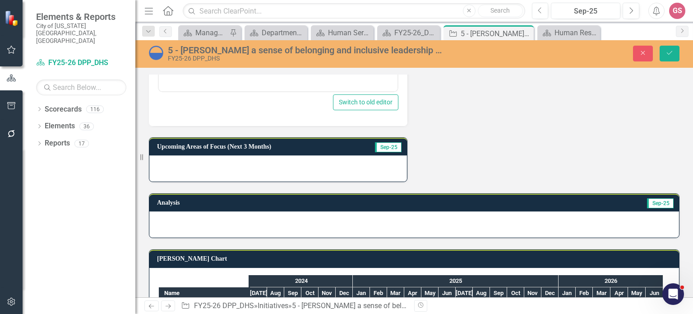
click at [259, 164] on div at bounding box center [278, 168] width 258 height 26
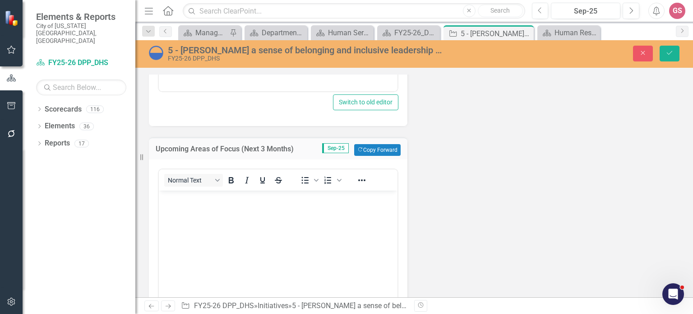
scroll to position [0, 0]
click at [370, 148] on button "Copy Forward Copy Forward" at bounding box center [377, 150] width 46 height 12
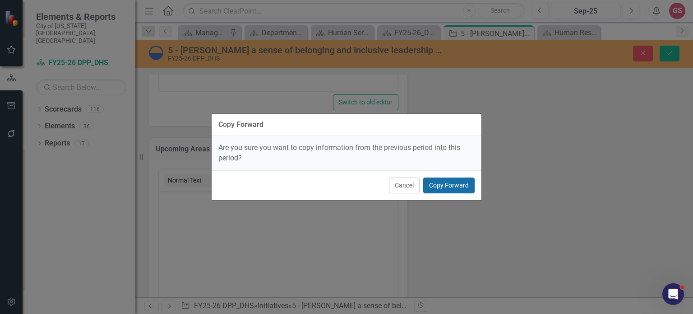
click at [453, 182] on button "Copy Forward" at bounding box center [448, 185] width 51 height 16
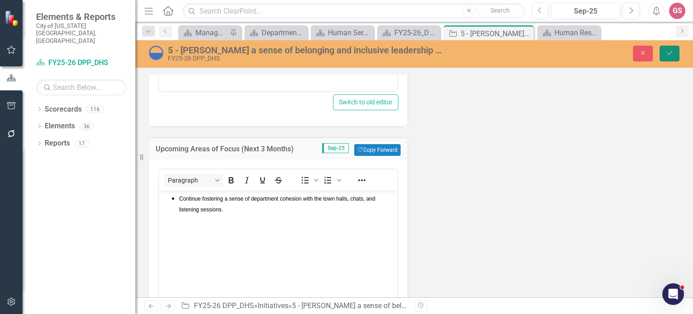
click at [669, 49] on button "Save" at bounding box center [670, 54] width 20 height 16
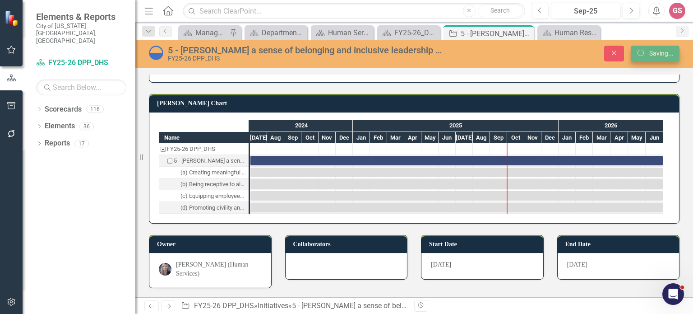
scroll to position [407, 0]
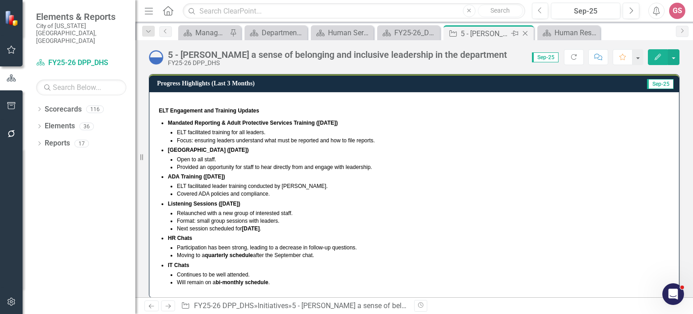
click at [526, 34] on icon "Close" at bounding box center [525, 33] width 9 height 7
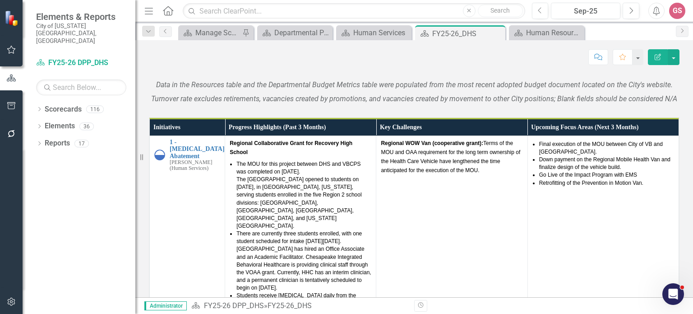
scroll to position [682, 0]
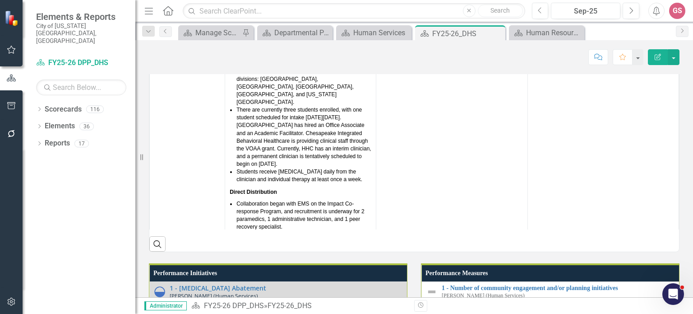
click at [641, 12] on th "Upcoming Focus Areas (Next 3 Months)" at bounding box center [602, 3] width 151 height 17
click at [641, 12] on th "Upcoming Focus Areas (Next 3 Months) Sort Ascending" at bounding box center [602, 3] width 151 height 17
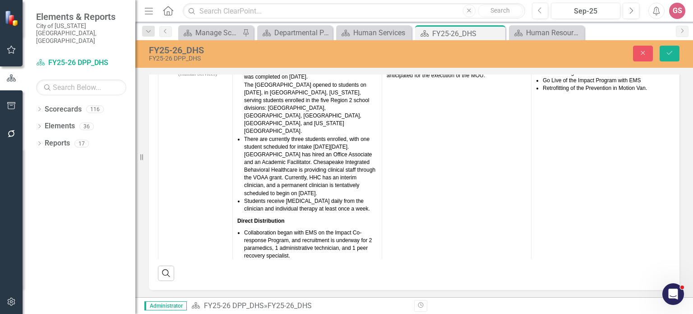
click at [647, 13] on link "Link View Page" at bounding box center [653, 7] width 39 height 12
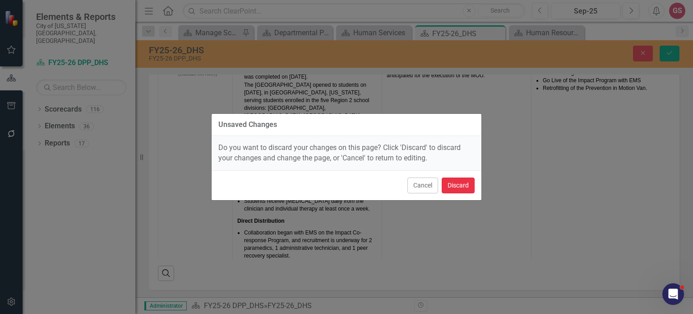
click at [452, 182] on button "Discard" at bounding box center [458, 185] width 33 height 16
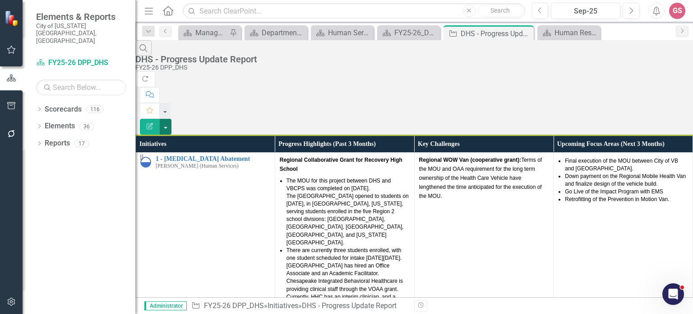
click at [171, 119] on button "button" at bounding box center [166, 127] width 12 height 16
click at [638, 90] on link "PDF Export to PDF" at bounding box center [643, 91] width 71 height 17
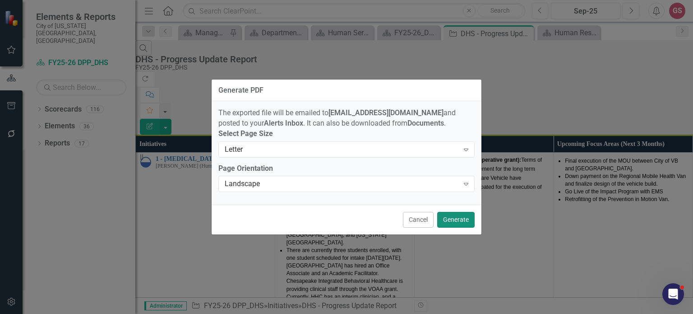
click at [456, 222] on button "Generate" at bounding box center [455, 220] width 37 height 16
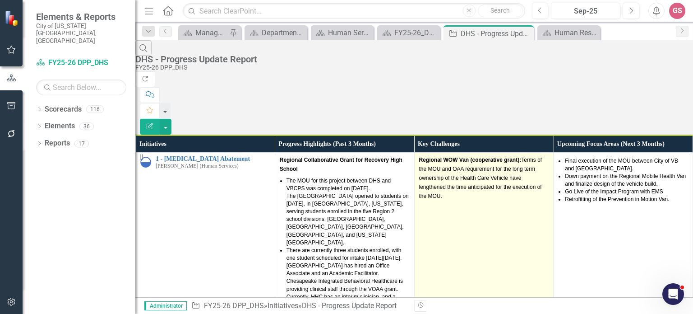
scroll to position [226, 0]
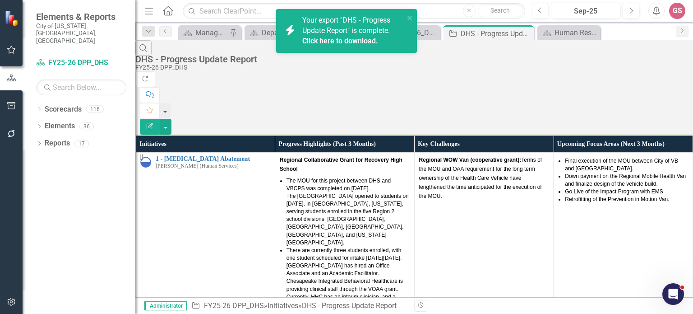
click at [335, 38] on link "Click here to download." at bounding box center [340, 41] width 76 height 9
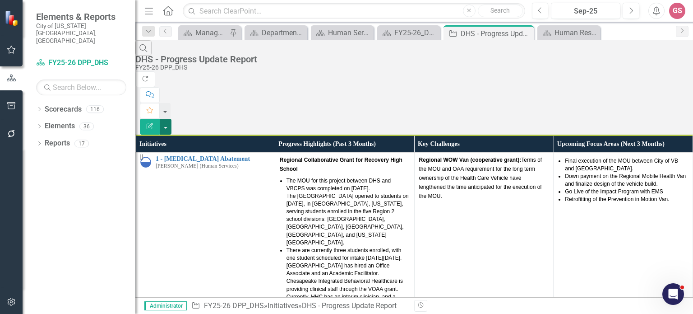
click at [171, 119] on button "button" at bounding box center [166, 127] width 12 height 16
click at [650, 88] on link "PDF Export to PDF" at bounding box center [643, 91] width 71 height 17
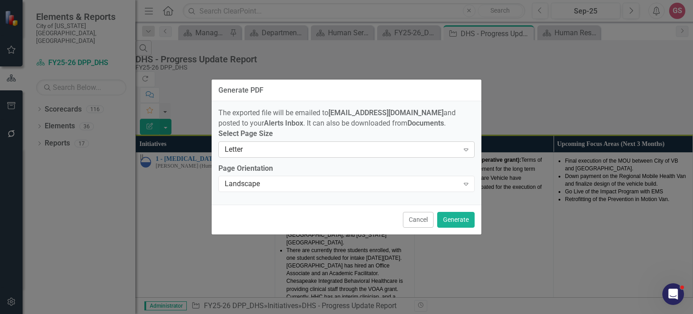
click at [287, 154] on div "Letter" at bounding box center [342, 149] width 234 height 10
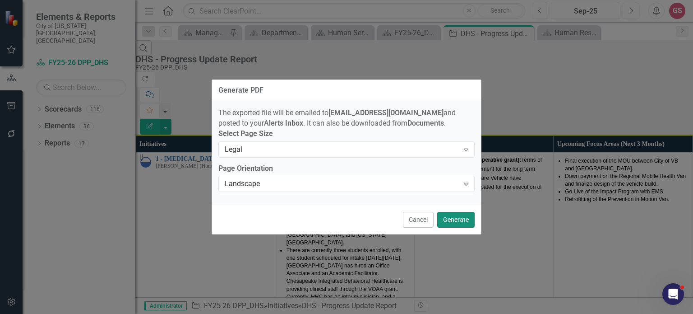
click at [458, 220] on button "Generate" at bounding box center [455, 220] width 37 height 16
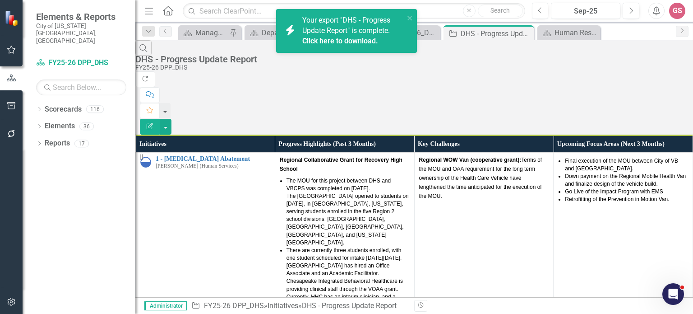
click at [337, 39] on link "Click here to download." at bounding box center [340, 41] width 76 height 9
